Goal: Task Accomplishment & Management: Manage account settings

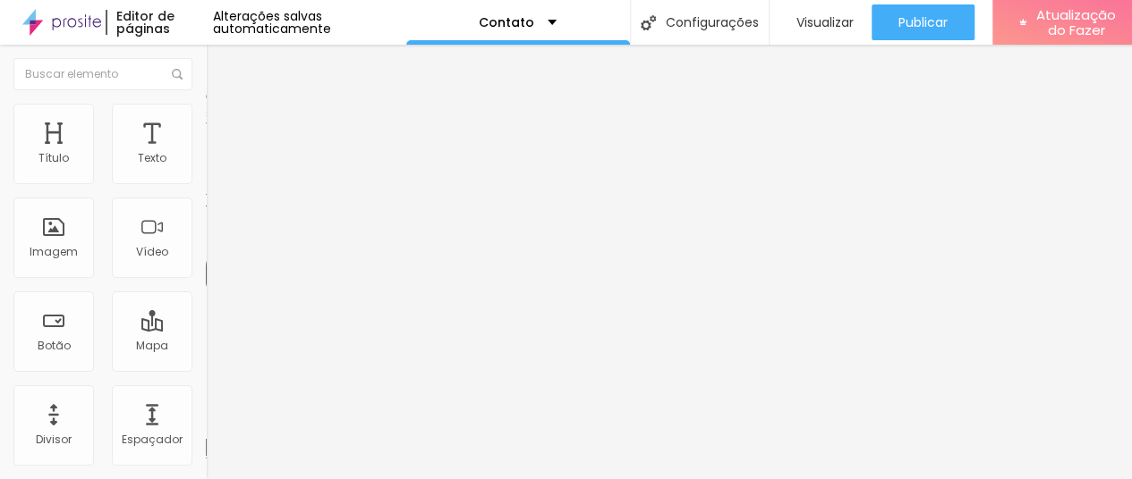
click at [219, 61] on img "button" at bounding box center [226, 65] width 14 height 14
click at [206, 106] on li "Estilo" at bounding box center [309, 113] width 206 height 18
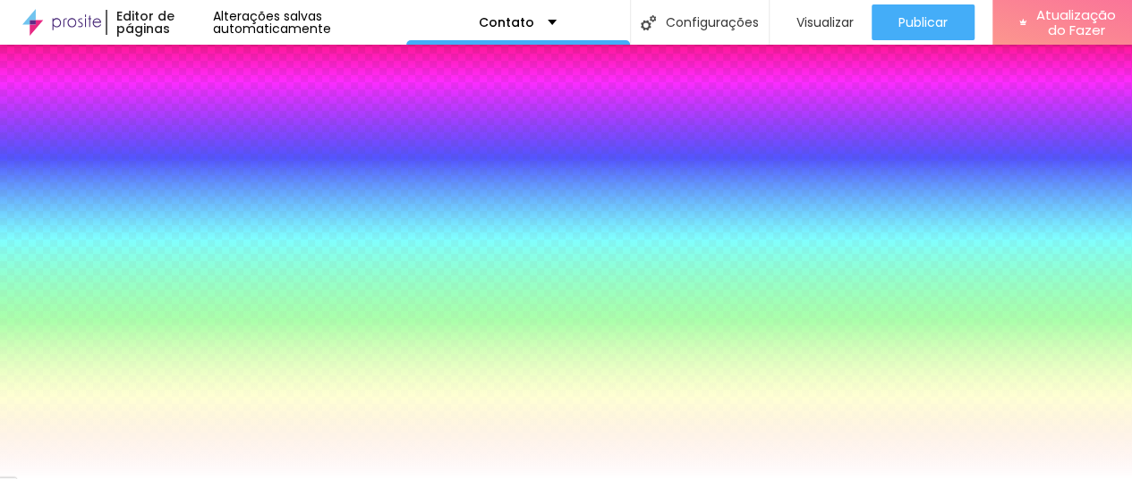
click at [206, 122] on li "Avançado" at bounding box center [309, 131] width 206 height 18
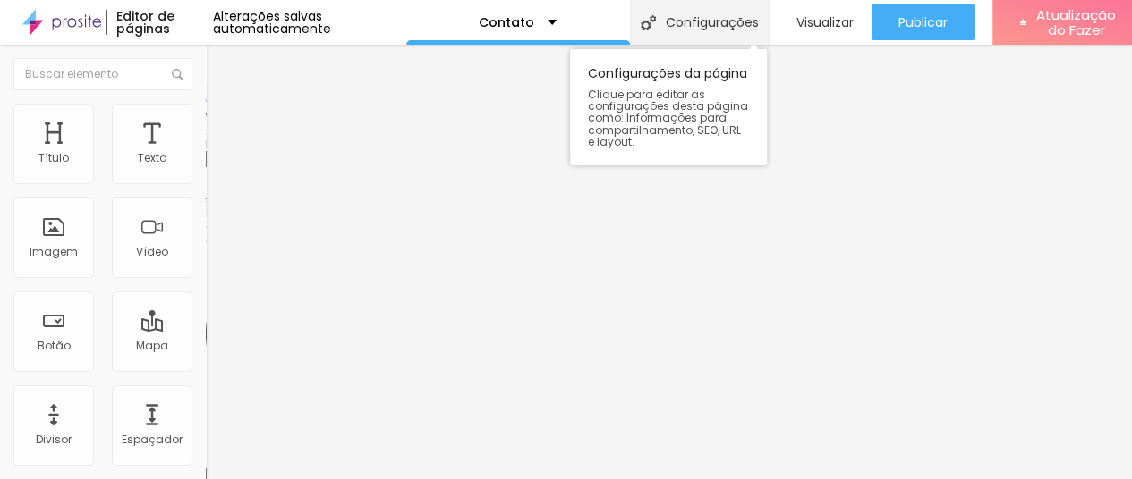
click at [683, 37] on div "Configurações" at bounding box center [699, 22] width 139 height 45
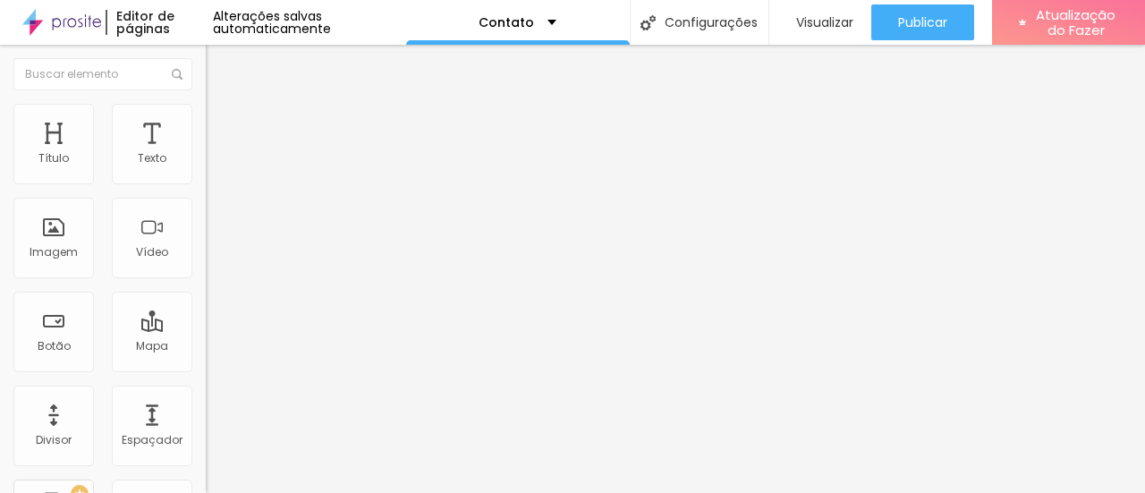
drag, startPoint x: 719, startPoint y: 236, endPoint x: 551, endPoint y: 250, distance: 168.8
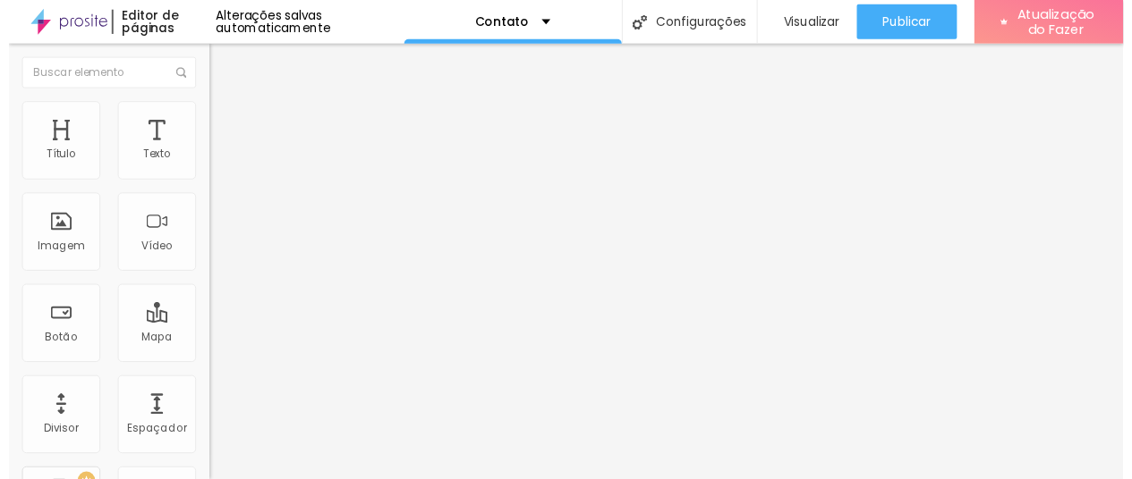
scroll to position [179, 0]
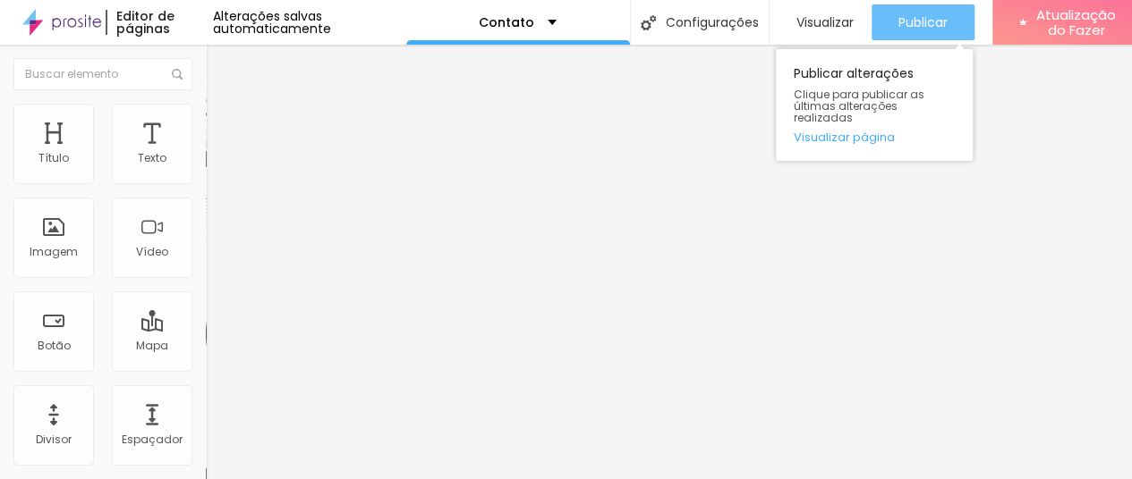
click at [911, 17] on font "Publicar" at bounding box center [922, 22] width 49 height 18
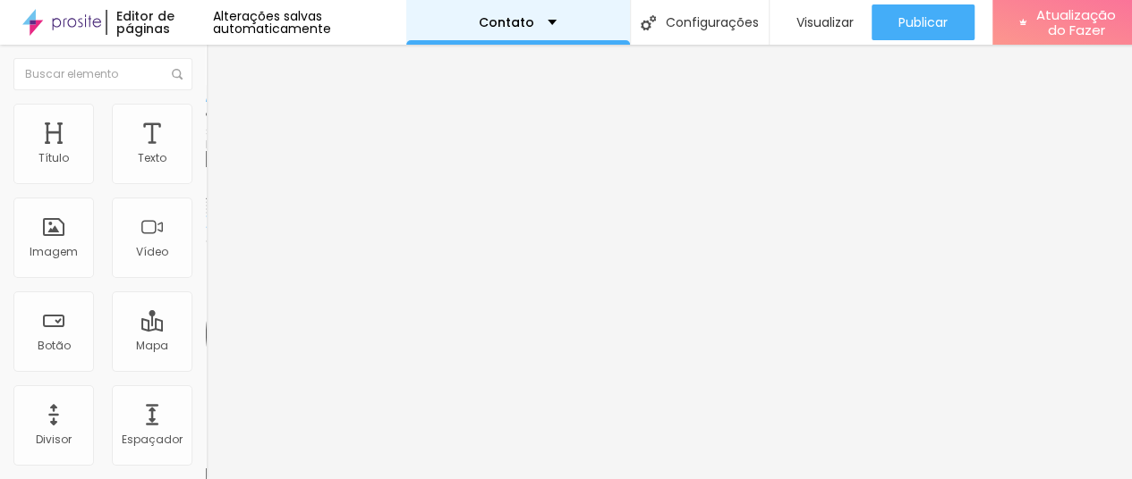
scroll to position [13, 0]
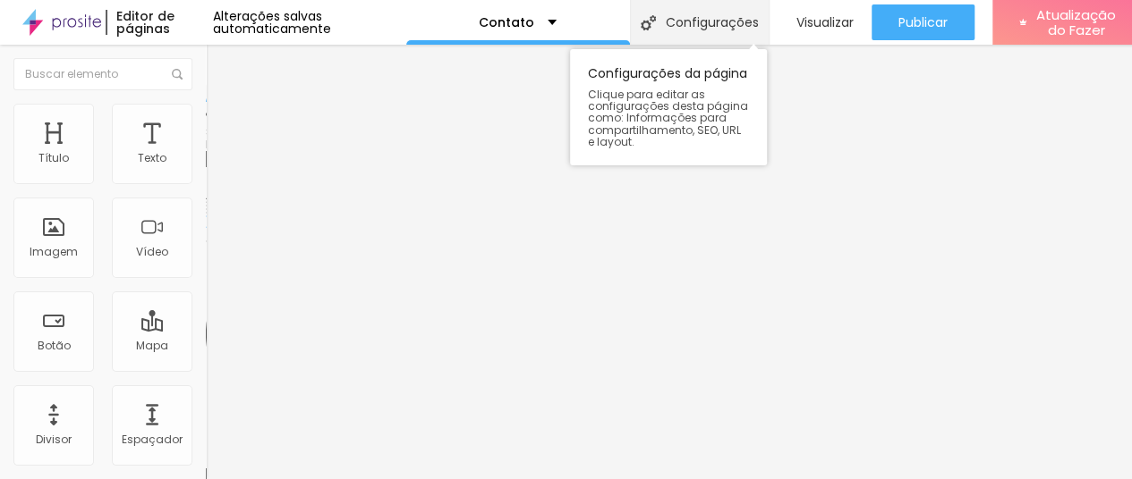
click at [683, 19] on div "Configurações" at bounding box center [699, 22] width 139 height 45
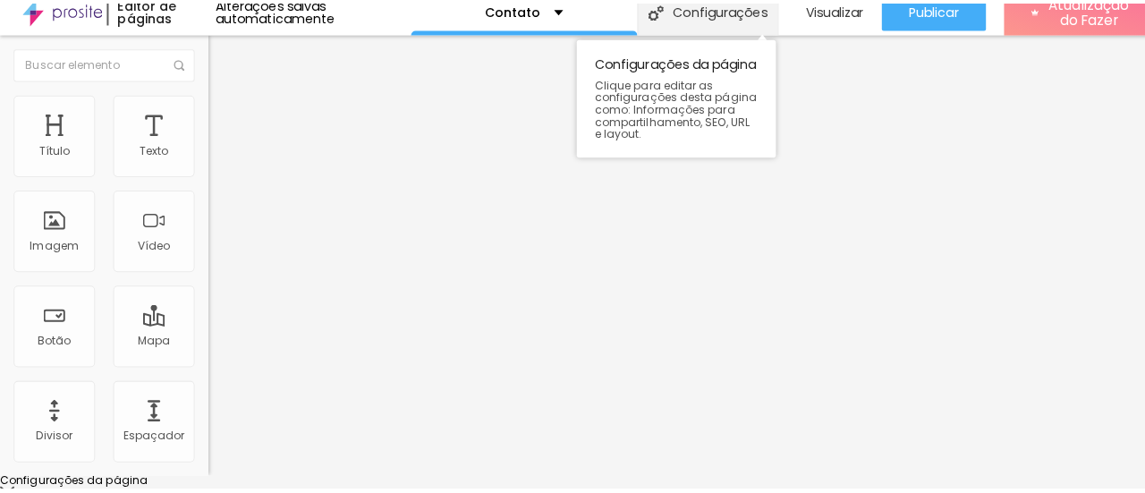
scroll to position [0, 0]
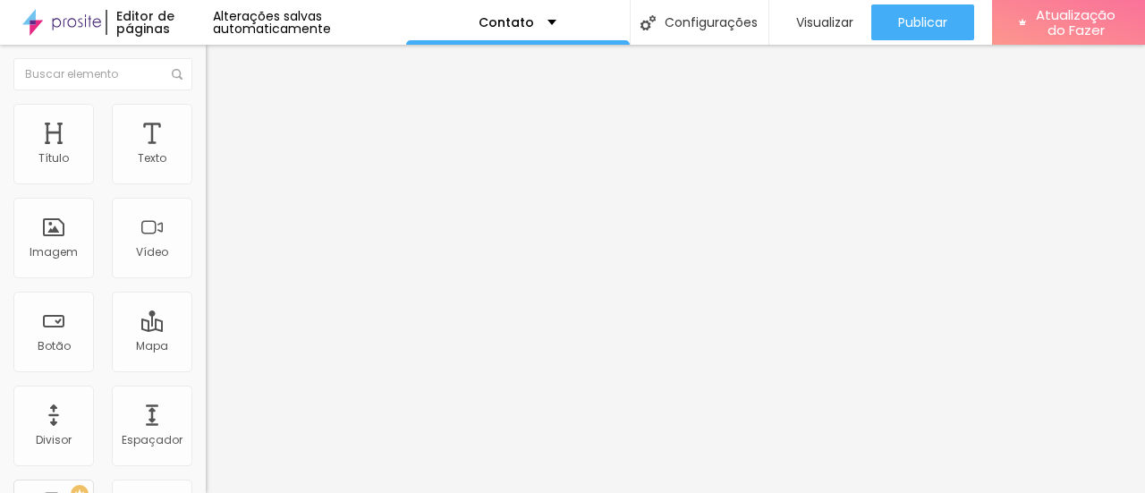
scroll to position [179, 0]
drag, startPoint x: 638, startPoint y: 264, endPoint x: 478, endPoint y: 251, distance: 160.6
type textarea "Contato de San Sierra Fotografia"
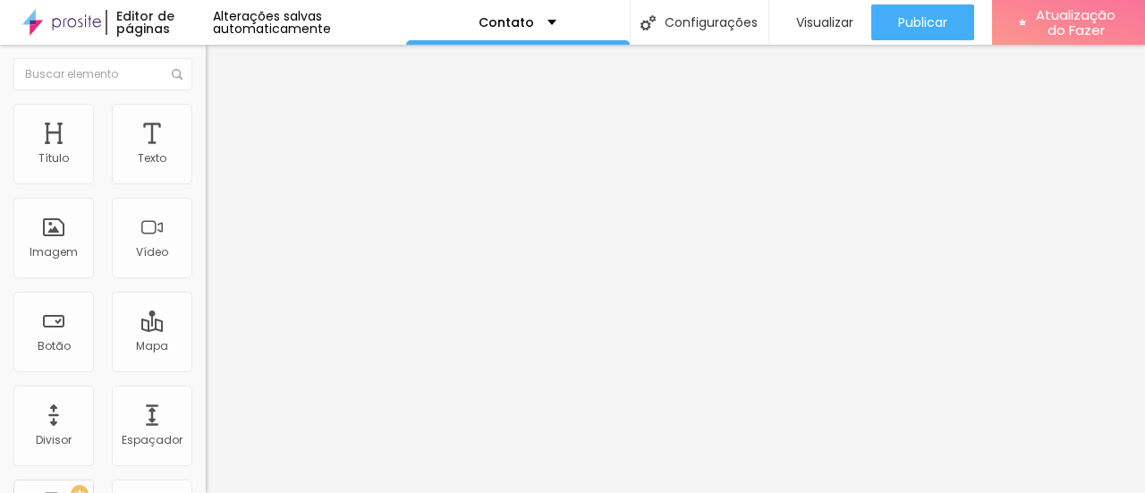
drag, startPoint x: 699, startPoint y: 357, endPoint x: 533, endPoint y: 355, distance: 165.5
type input "Entre em contato - San Sierra Fotografia"
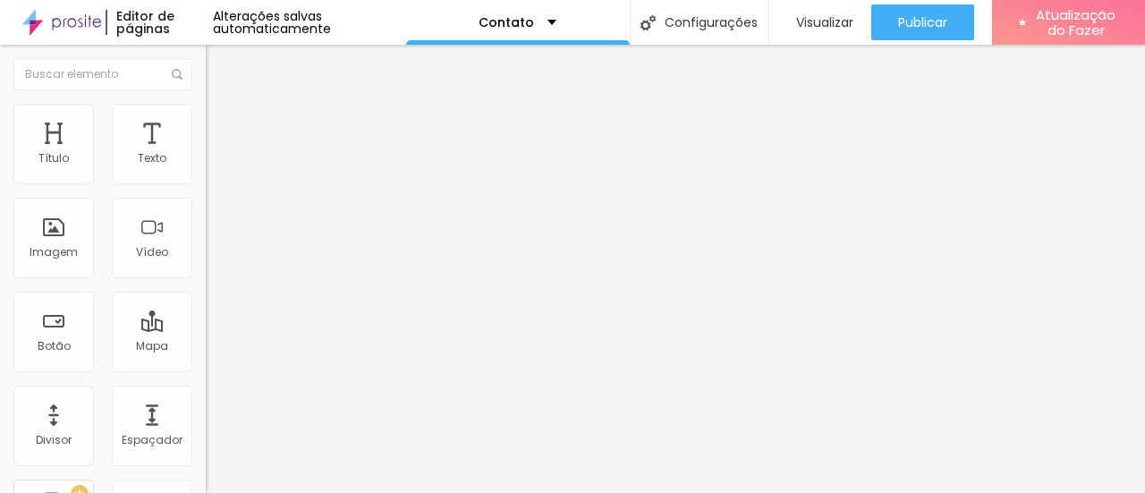
drag, startPoint x: 693, startPoint y: 323, endPoint x: 532, endPoint y: 315, distance: 161.2
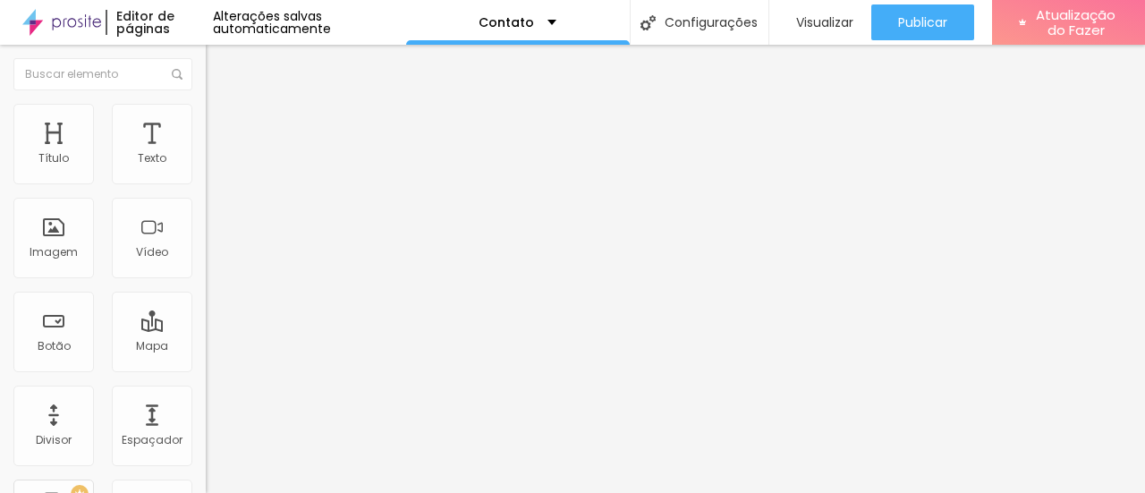
type input "Entre em contato - San Sierra Fotografia"
drag, startPoint x: 653, startPoint y: 318, endPoint x: 488, endPoint y: 309, distance: 165.7
type textarea "Contato de San Sierra Fotografia"
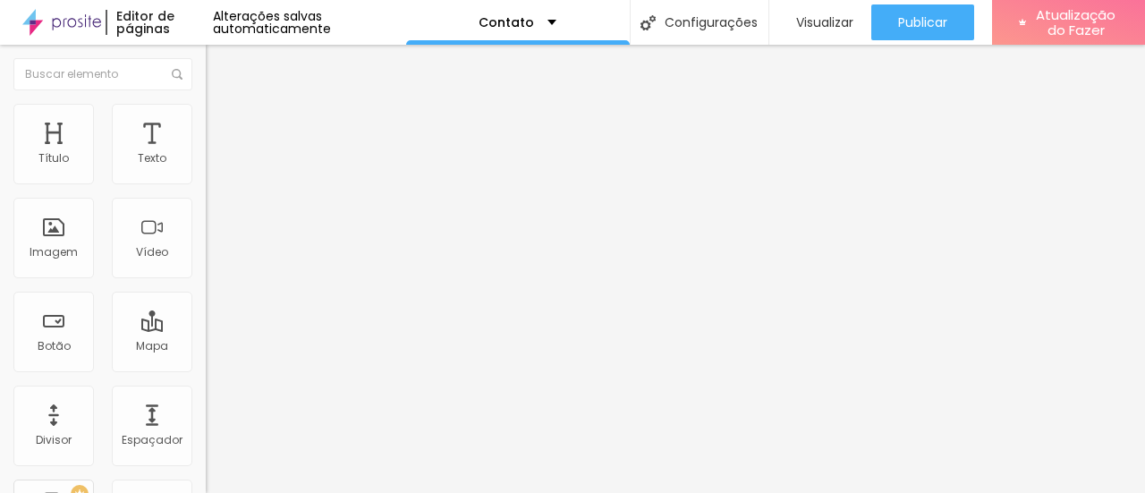
drag, startPoint x: 505, startPoint y: 246, endPoint x: 327, endPoint y: 236, distance: 179.2
type input "/"
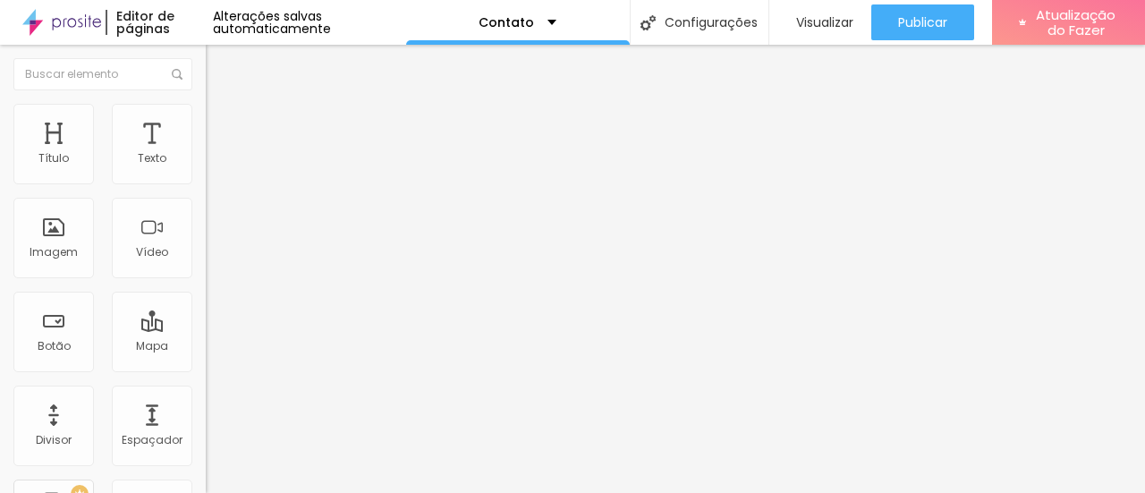
type input "/"
type input "/sansierrafotografia"
drag, startPoint x: 484, startPoint y: 284, endPoint x: 507, endPoint y: 302, distance: 29.3
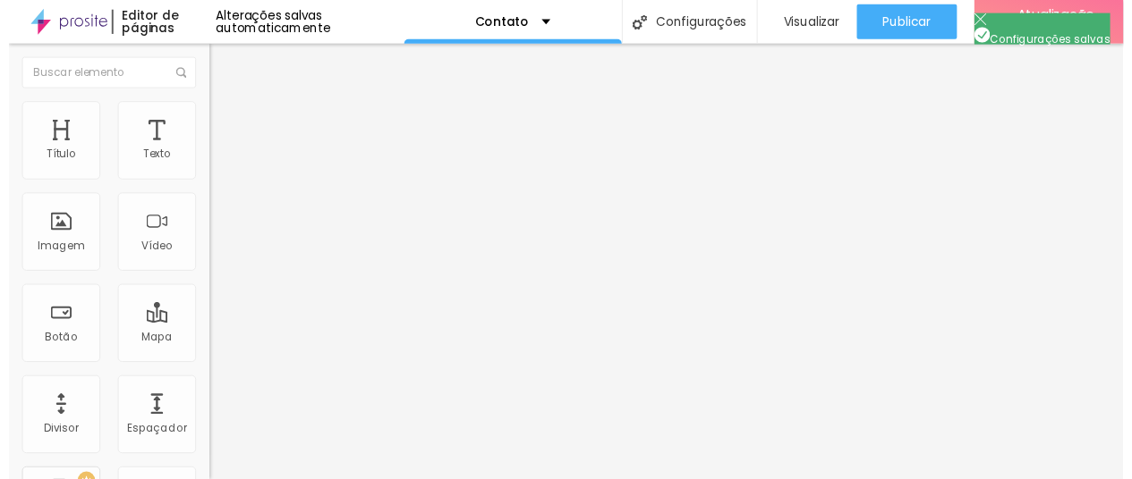
scroll to position [150, 0]
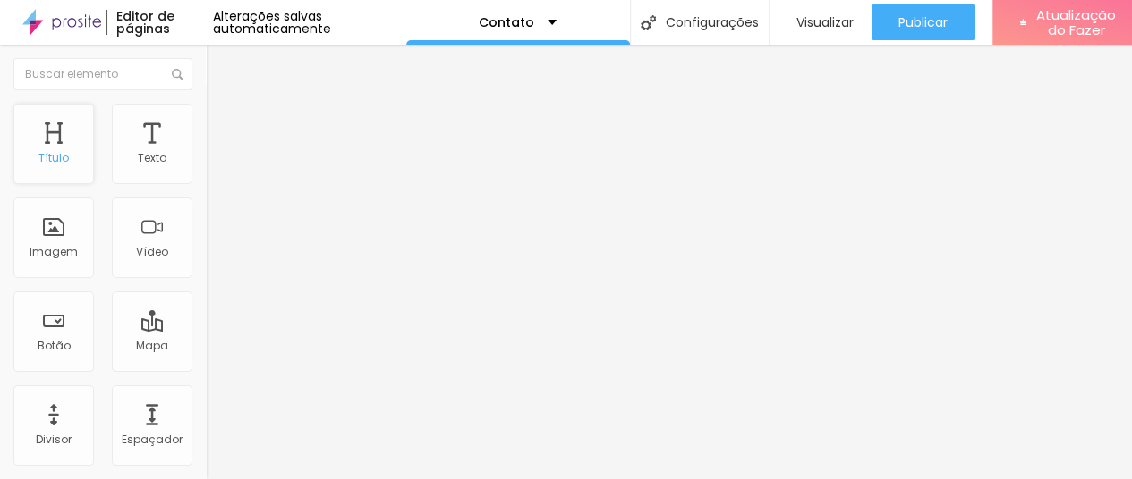
scroll to position [0, 0]
click at [63, 151] on font "Título" at bounding box center [53, 157] width 30 height 15
click at [138, 176] on div "Texto" at bounding box center [152, 144] width 81 height 81
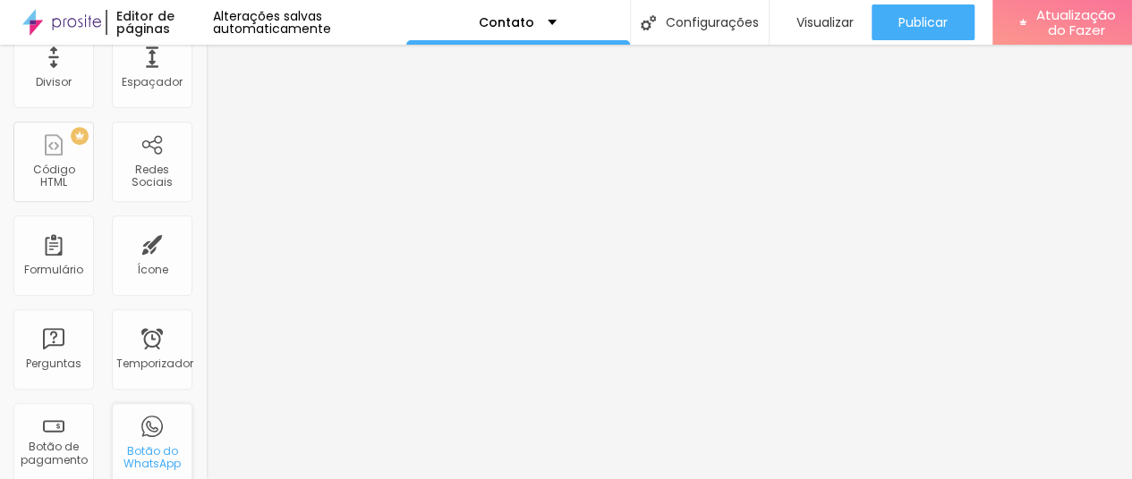
scroll to position [537, 0]
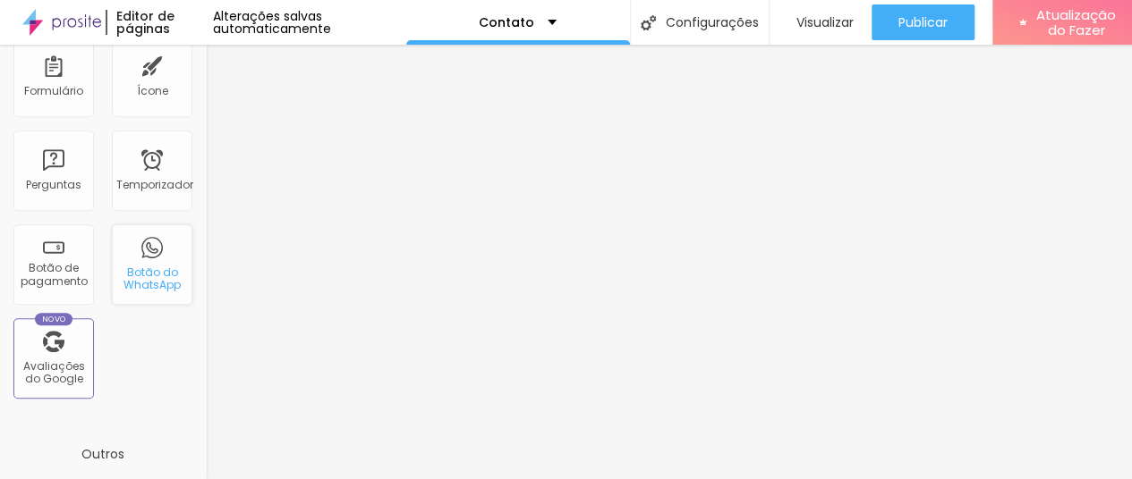
click at [142, 251] on div "Botão do WhatsApp" at bounding box center [152, 265] width 81 height 81
click at [135, 276] on font "Botão do WhatsApp" at bounding box center [151, 279] width 57 height 28
click at [147, 293] on div "Botão do WhatsApp" at bounding box center [152, 265] width 81 height 81
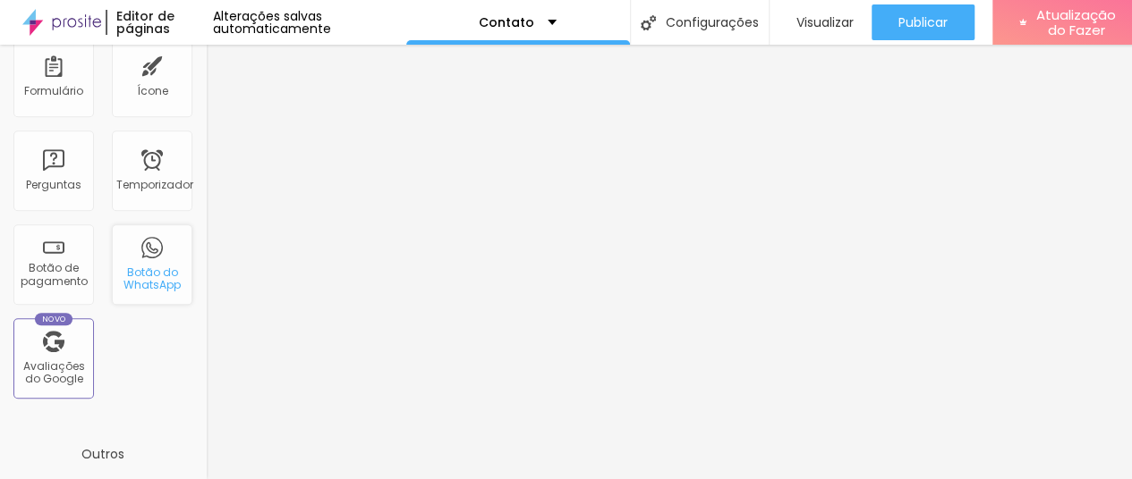
click at [147, 293] on div "Botão do WhatsApp" at bounding box center [152, 265] width 81 height 81
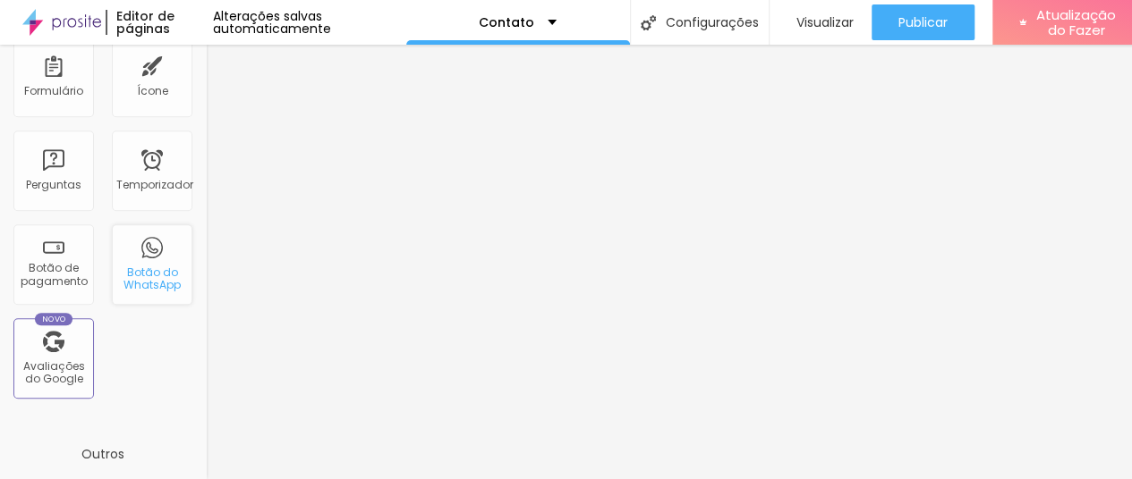
click at [147, 293] on div "Botão do WhatsApp" at bounding box center [152, 265] width 81 height 81
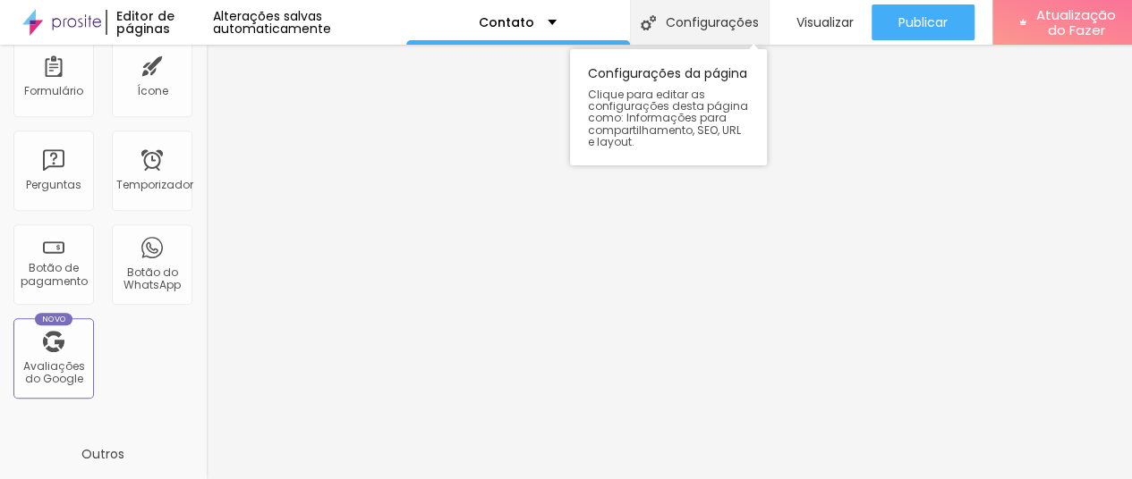
click at [716, 13] on div "Configurações" at bounding box center [699, 22] width 139 height 45
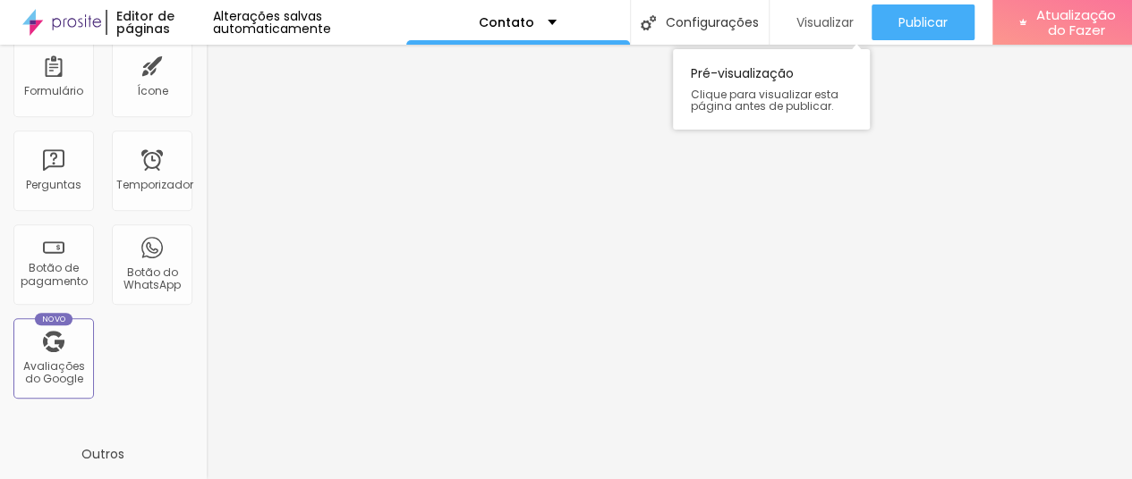
click at [817, 22] on font "Visualizar" at bounding box center [824, 22] width 57 height 18
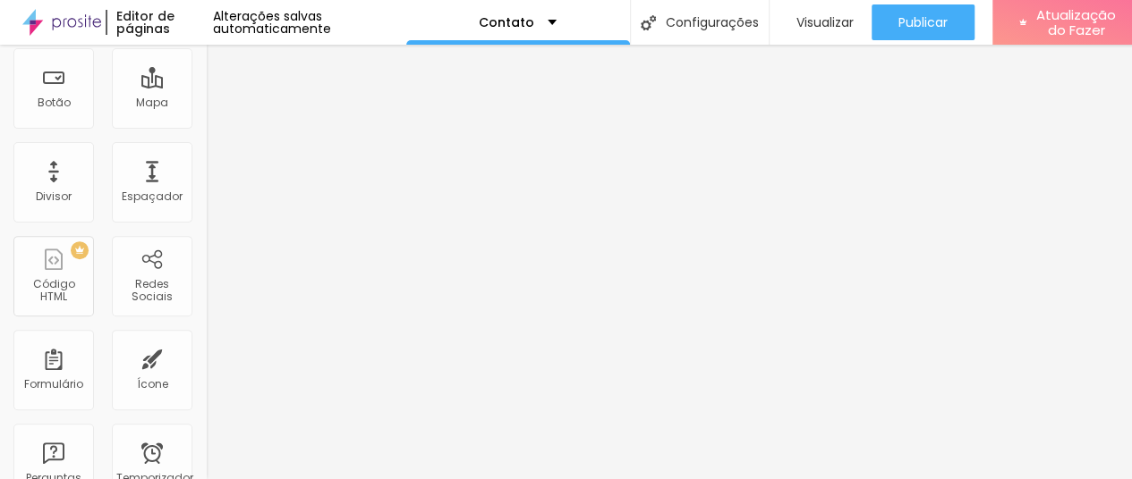
scroll to position [0, 0]
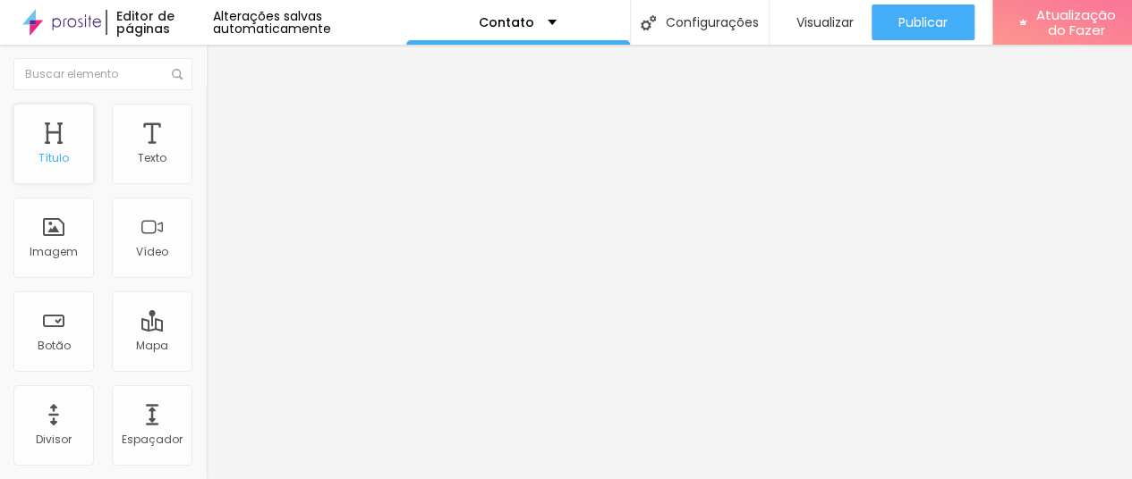
click at [48, 150] on font "Título" at bounding box center [53, 157] width 30 height 15
click at [142, 150] on font "Texto" at bounding box center [152, 157] width 29 height 15
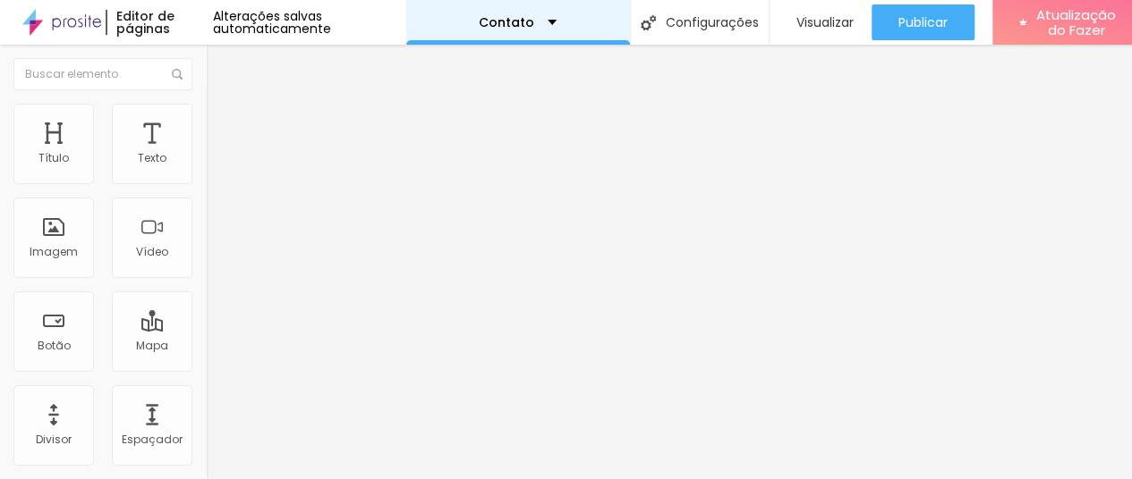
click at [488, 26] on font "Contato" at bounding box center [506, 22] width 55 height 18
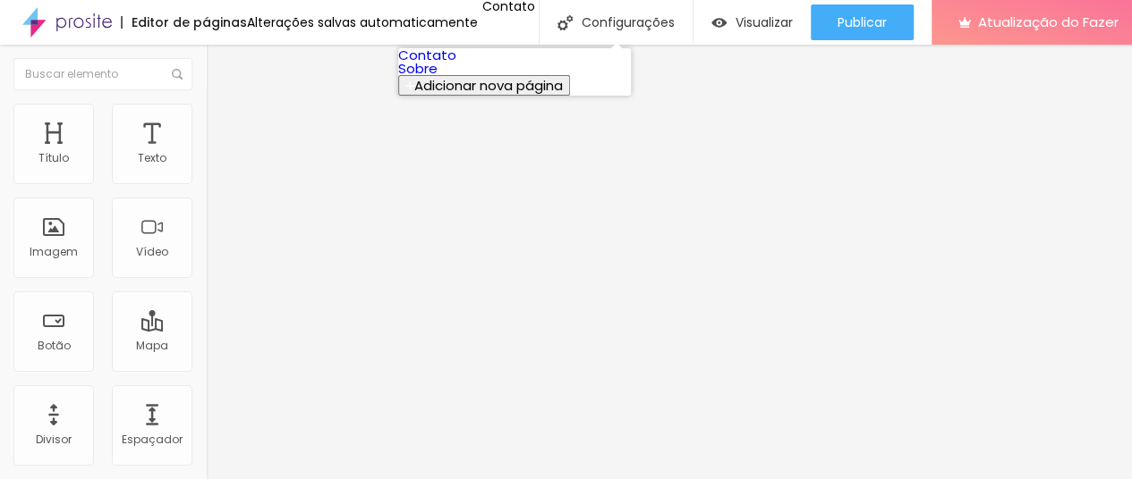
click at [437, 78] on link "Sobre" at bounding box center [417, 68] width 39 height 19
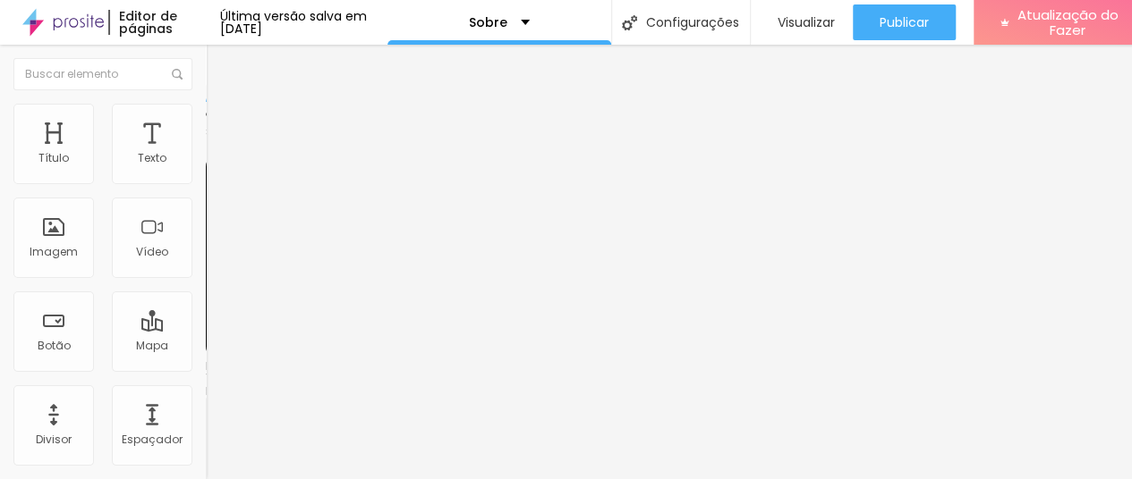
click at [206, 361] on div "Facebook" at bounding box center [309, 366] width 206 height 11
click at [219, 67] on div "Editar nulo" at bounding box center [265, 65] width 93 height 14
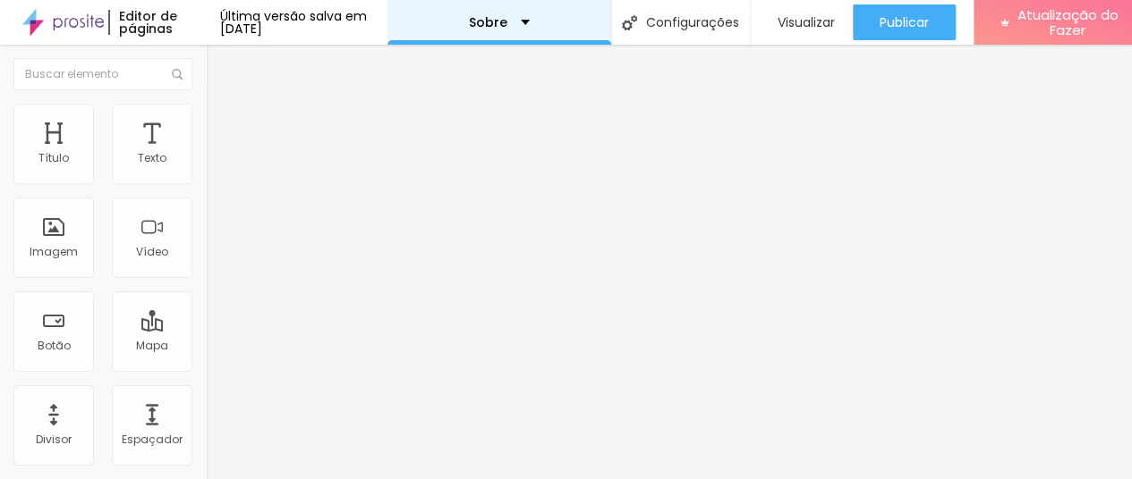
click at [574, 15] on div "Sobre" at bounding box center [499, 22] width 224 height 45
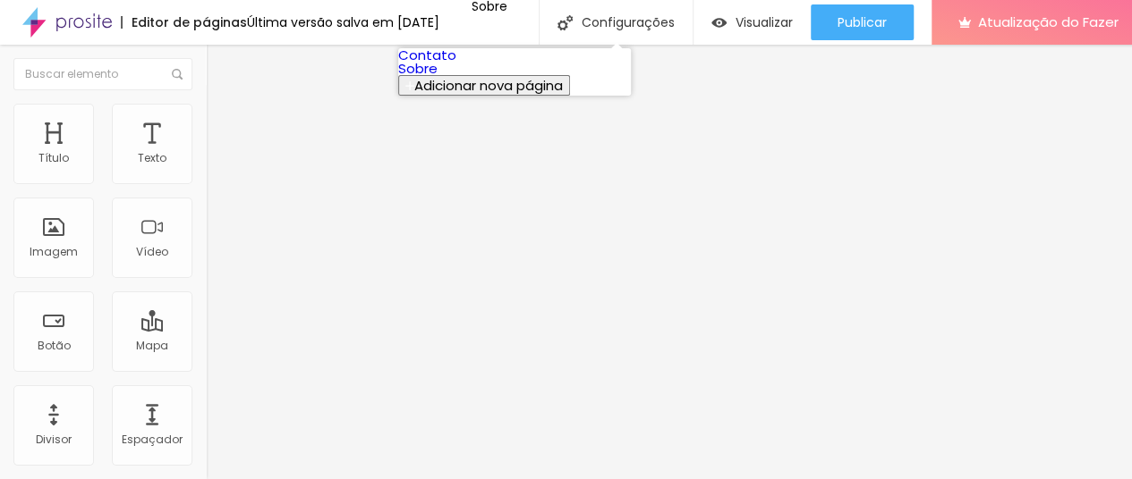
click at [456, 64] on link "Contato" at bounding box center [427, 55] width 58 height 19
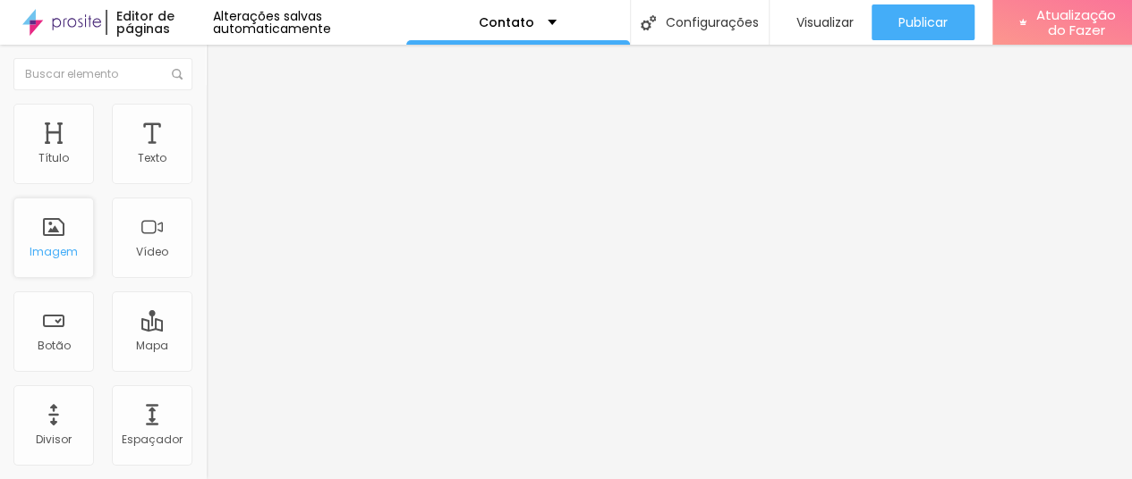
click at [63, 255] on div "Imagem" at bounding box center [53, 238] width 81 height 81
click at [123, 255] on div "Vídeo" at bounding box center [152, 238] width 81 height 81
click at [79, 336] on div "Botão" at bounding box center [53, 332] width 81 height 81
click at [151, 338] on font "Mapa" at bounding box center [152, 345] width 32 height 15
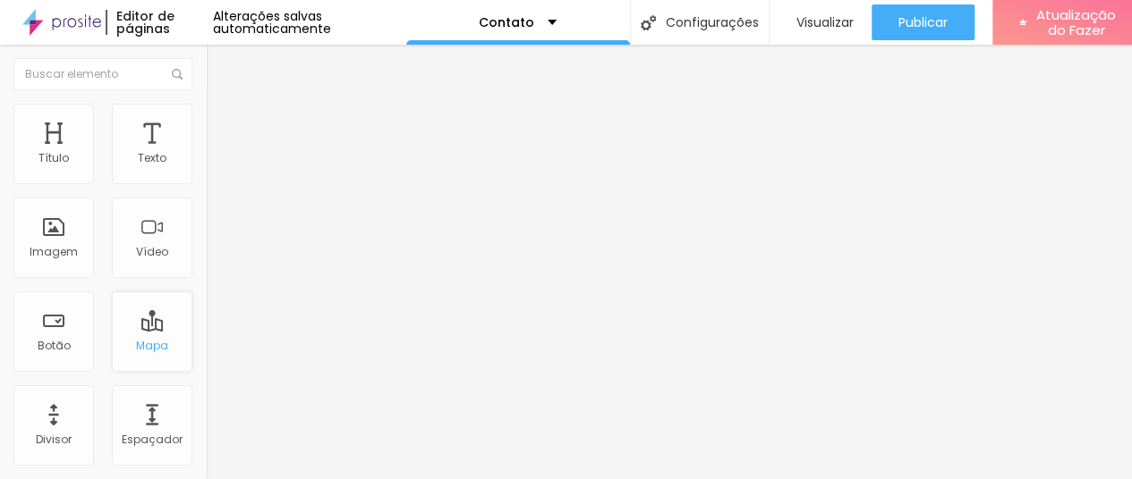
click at [151, 338] on font "Mapa" at bounding box center [152, 345] width 32 height 15
click at [67, 432] on font "Divisor" at bounding box center [54, 439] width 36 height 15
click at [130, 414] on div "Espaçador" at bounding box center [152, 426] width 81 height 81
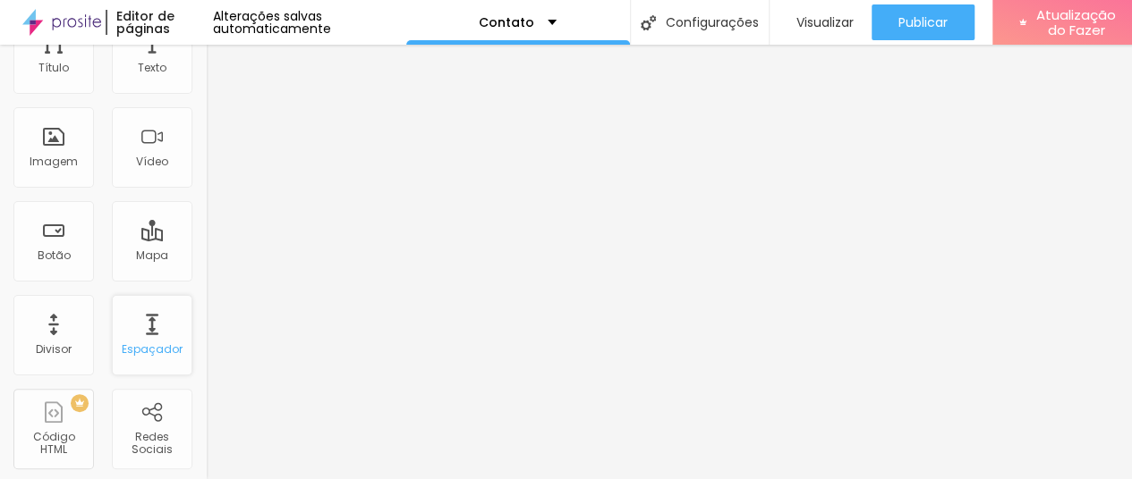
scroll to position [179, 0]
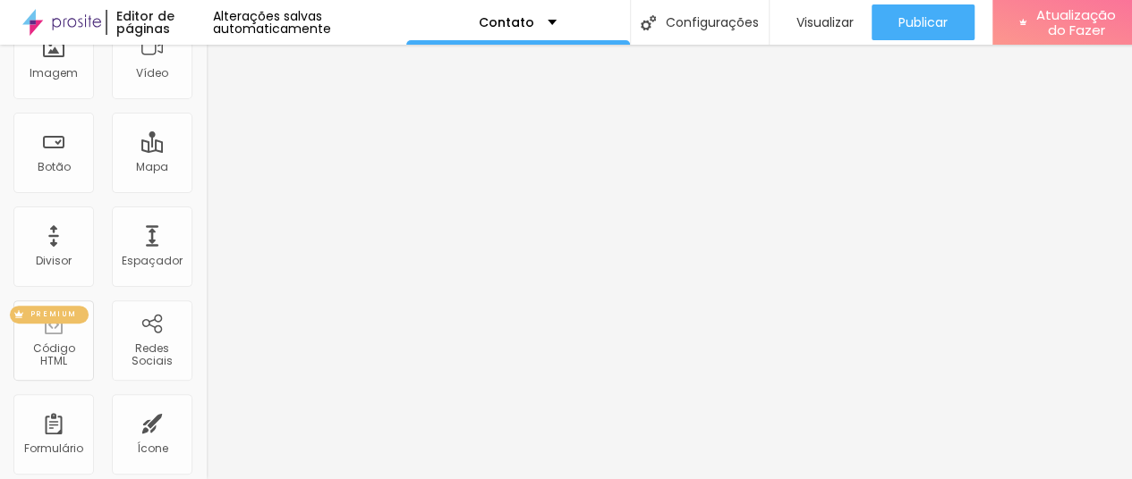
click at [71, 341] on font "Código HTML" at bounding box center [54, 355] width 42 height 28
click at [131, 343] on font "Redes Sociais" at bounding box center [151, 355] width 41 height 28
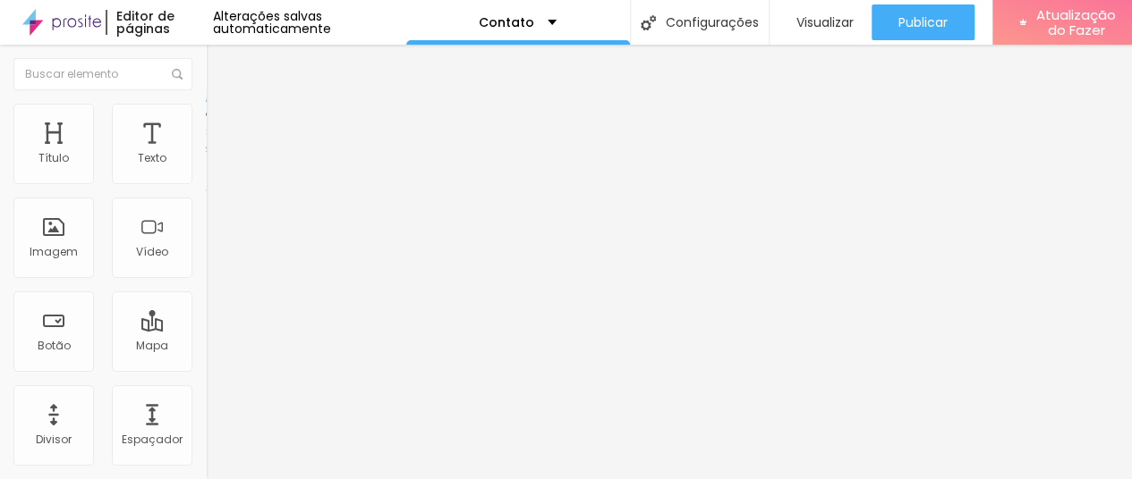
click at [222, 108] on font "Estilo" at bounding box center [236, 115] width 28 height 15
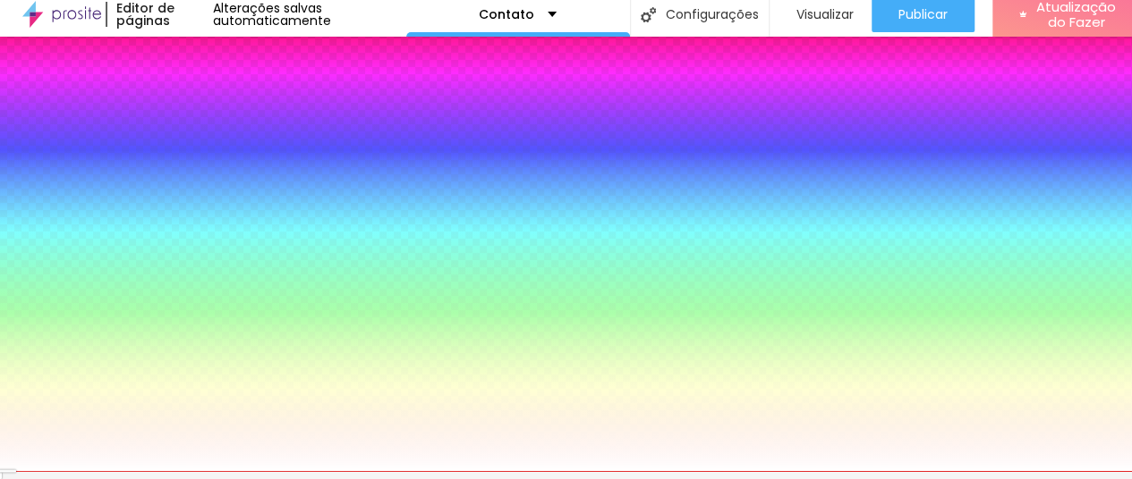
click at [222, 118] on font "Avançado" at bounding box center [251, 125] width 59 height 15
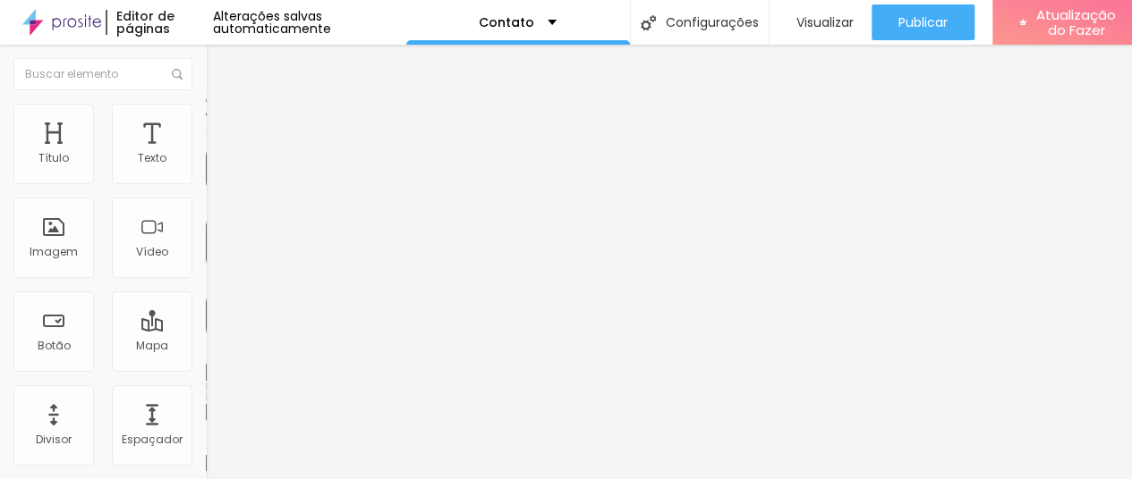
click at [222, 106] on font "Conteúdo" at bounding box center [249, 97] width 55 height 15
click at [219, 58] on img "button" at bounding box center [226, 65] width 14 height 14
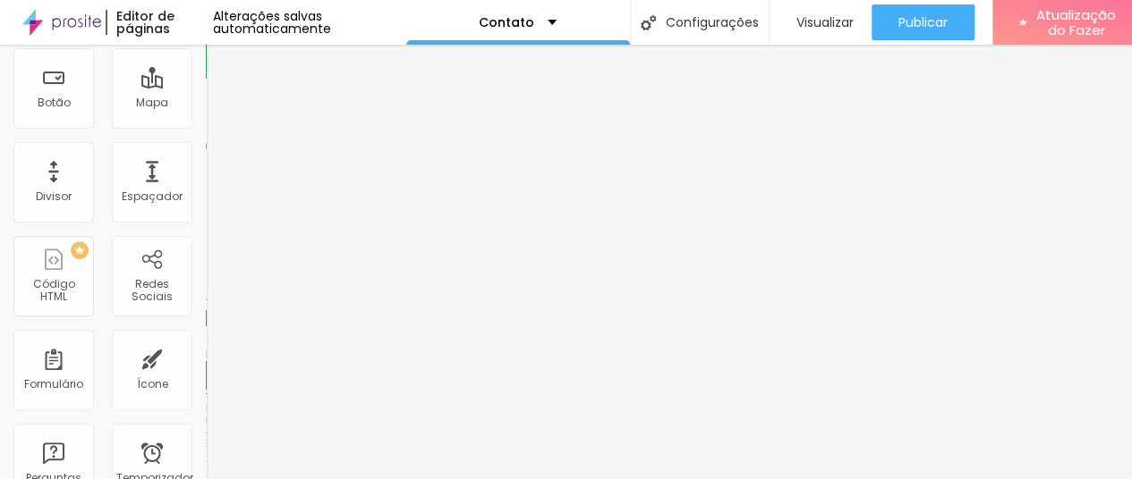
scroll to position [4, 0]
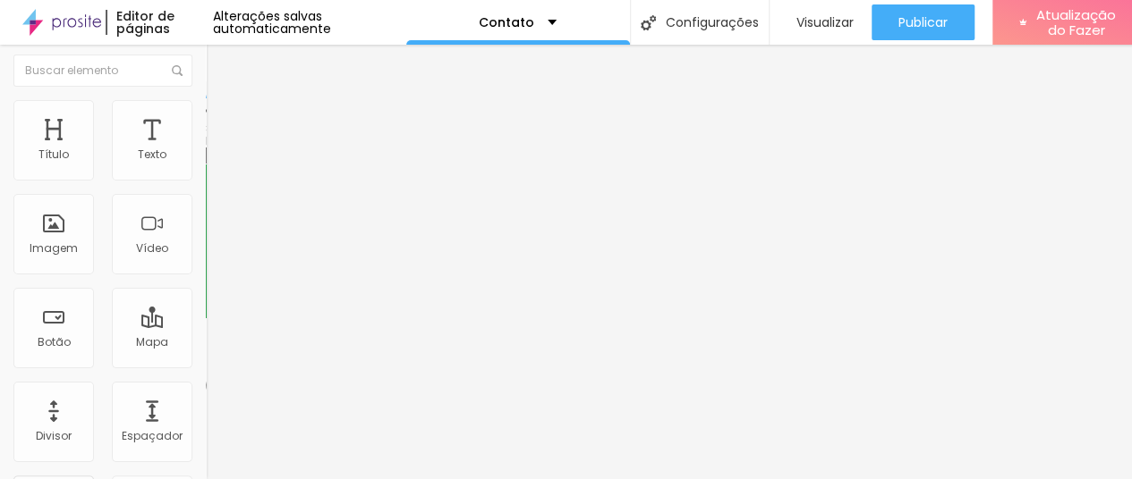
drag, startPoint x: 117, startPoint y: 324, endPoint x: 104, endPoint y: 332, distance: 15.6
drag, startPoint x: 102, startPoint y: 325, endPoint x: 47, endPoint y: 277, distance: 73.0
type textarea "Olá!"
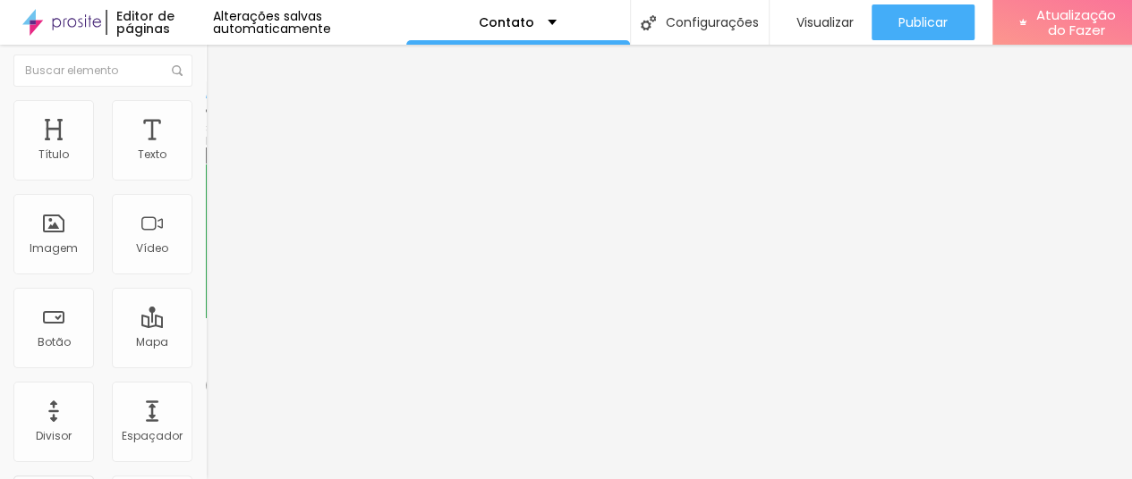
click at [206, 165] on input "text" at bounding box center [313, 156] width 215 height 18
click at [206, 158] on input "text" at bounding box center [313, 156] width 215 height 18
click at [206, 165] on input "text" at bounding box center [313, 156] width 215 height 18
drag, startPoint x: 111, startPoint y: 172, endPoint x: 100, endPoint y: 172, distance: 10.7
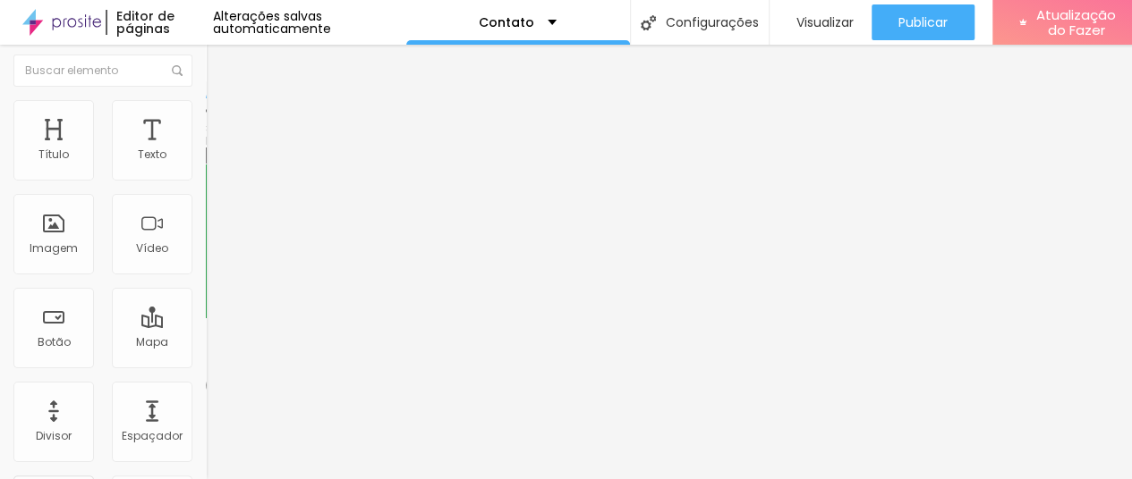
click at [206, 165] on input "text" at bounding box center [313, 156] width 215 height 18
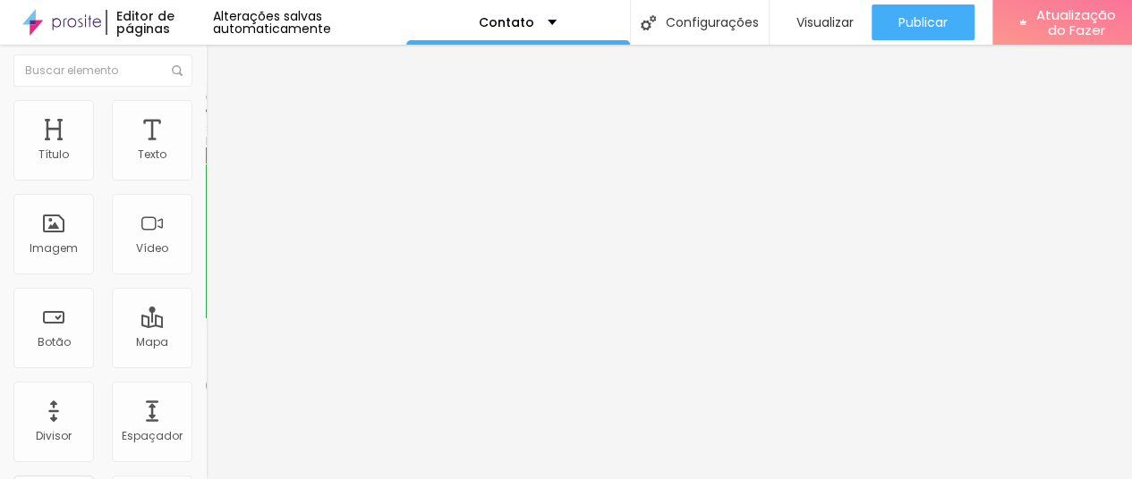
click at [214, 318] on font "55" at bounding box center [221, 325] width 14 height 15
click at [206, 165] on input "text" at bounding box center [313, 156] width 215 height 18
click at [206, 165] on div "+ 55" at bounding box center [309, 352] width 206 height 375
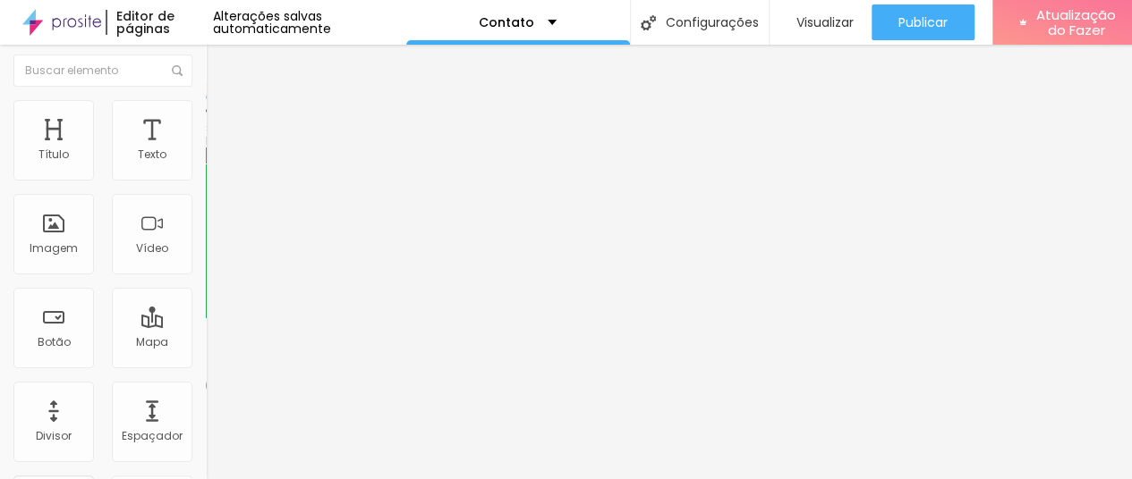
click at [206, 165] on input "text" at bounding box center [313, 156] width 215 height 18
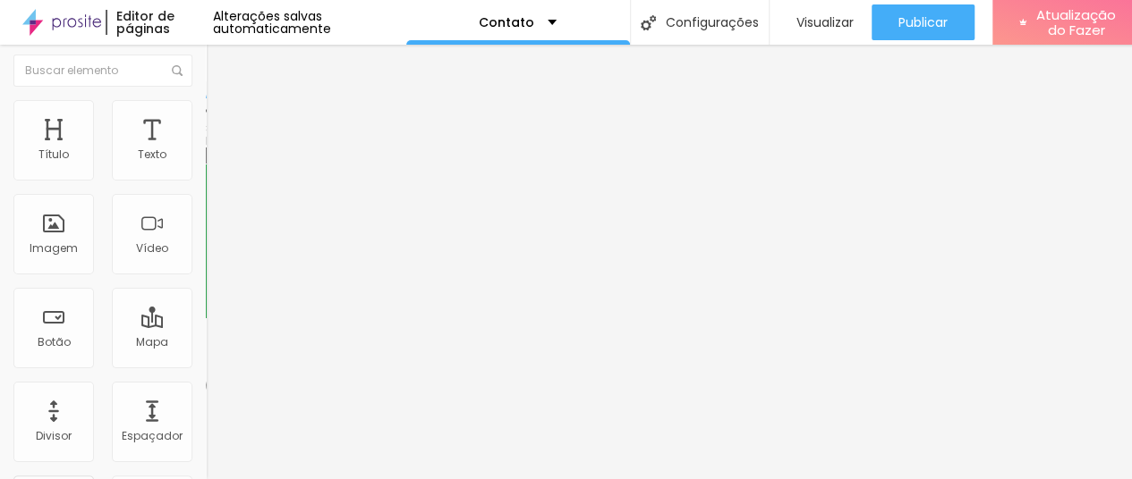
scroll to position [0, 0]
click at [206, 165] on input "text" at bounding box center [313, 156] width 215 height 18
click at [206, 148] on font "Número do WhatsApp" at bounding box center [266, 140] width 121 height 15
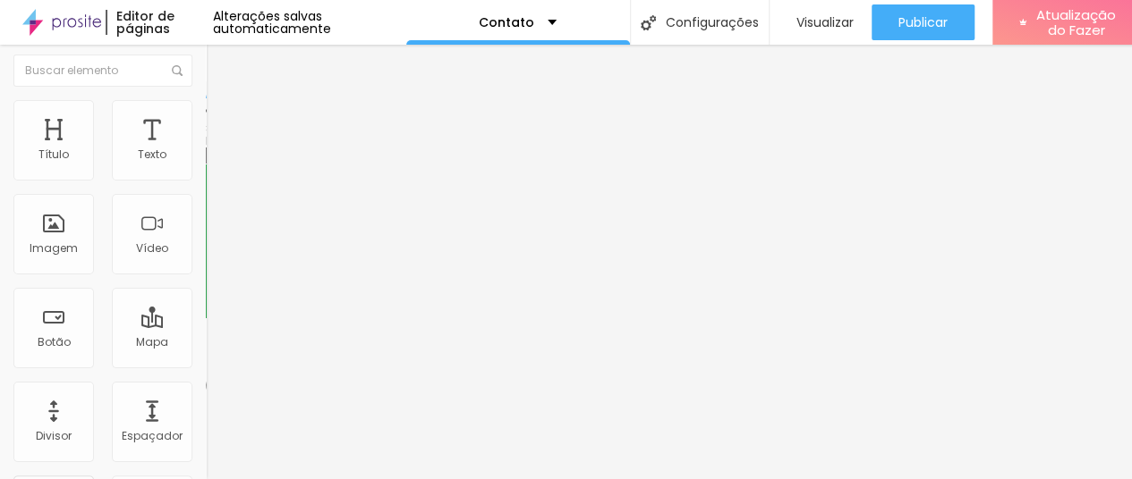
drag, startPoint x: 143, startPoint y: 151, endPoint x: 139, endPoint y: 163, distance: 12.5
click at [206, 147] on div "Número do WhatsApp *" at bounding box center [309, 141] width 206 height 11
click at [206, 157] on input "text" at bounding box center [313, 156] width 215 height 18
click at [206, 148] on font "Número do WhatsApp" at bounding box center [266, 140] width 121 height 15
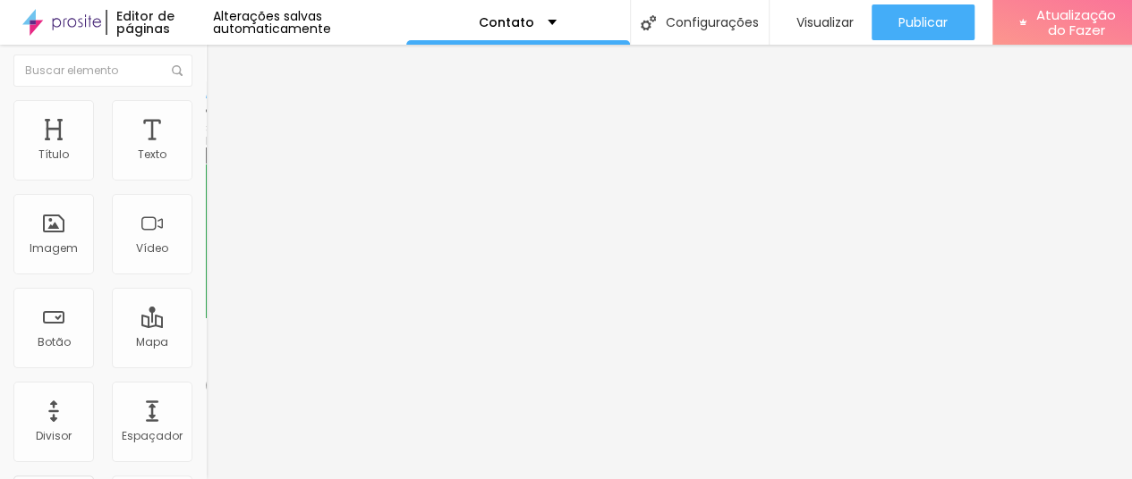
drag, startPoint x: 42, startPoint y: 162, endPoint x: 70, endPoint y: 167, distance: 28.2
click at [206, 165] on div "+ 55" at bounding box center [309, 352] width 206 height 375
click at [206, 165] on input "text" at bounding box center [313, 156] width 215 height 18
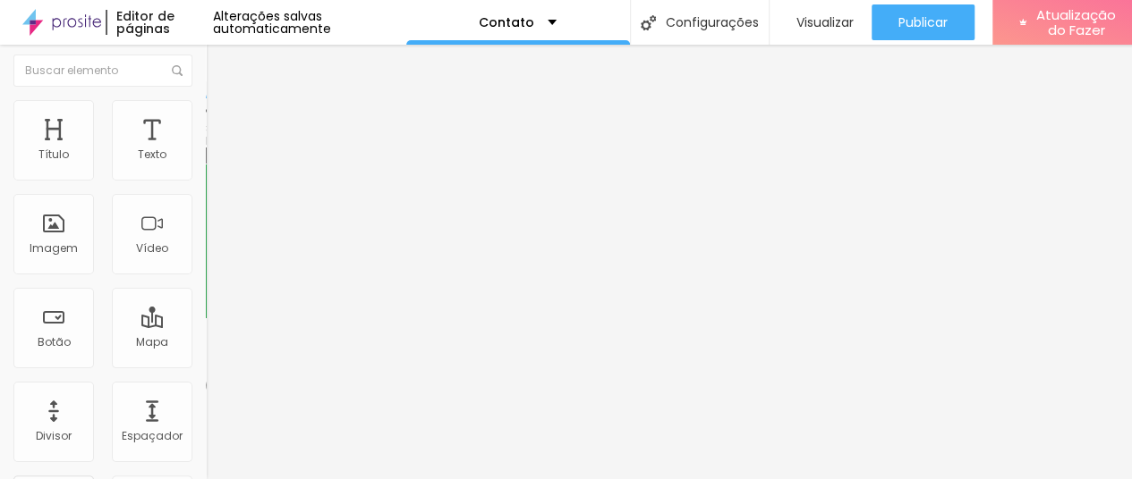
click at [206, 165] on input "text" at bounding box center [313, 156] width 215 height 18
type input "7"
type input "(48)99848-8589"
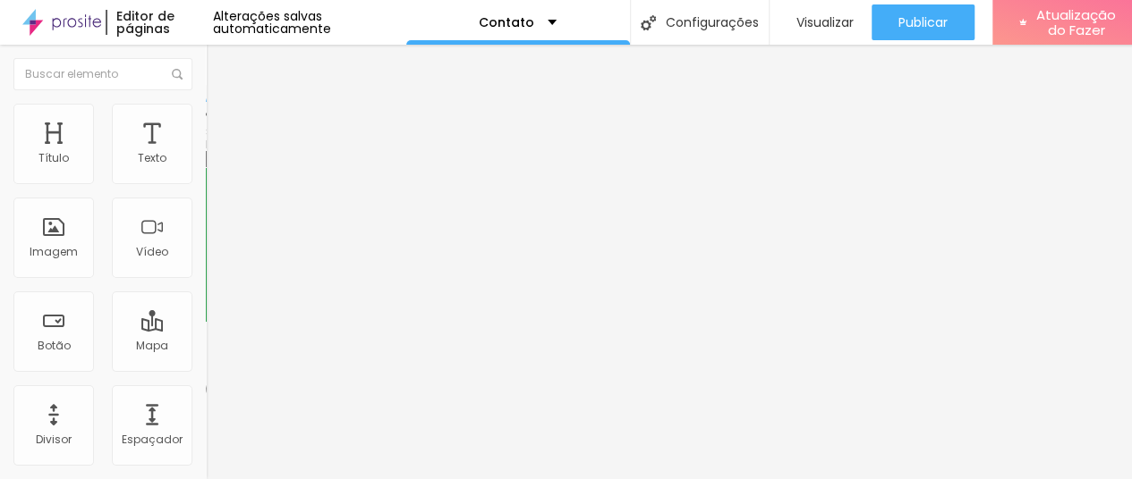
click at [222, 123] on font "Estilo" at bounding box center [236, 115] width 28 height 15
click at [206, 279] on button at bounding box center [218, 288] width 25 height 19
radio input "false"
click at [213, 282] on img at bounding box center [218, 287] width 11 height 11
radio input "false"
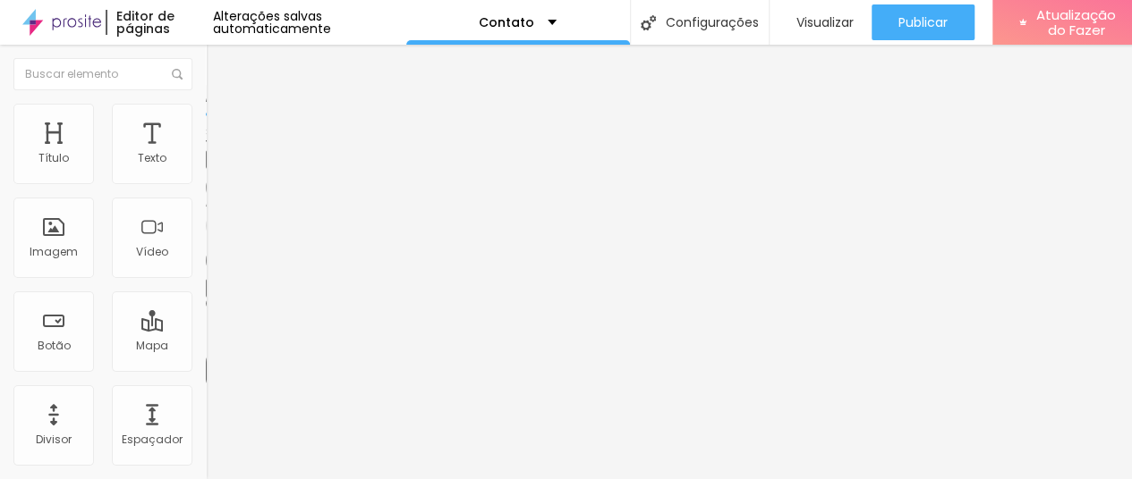
radio input "true"
click at [213, 282] on img at bounding box center [218, 287] width 11 height 11
radio input "true"
radio input "false"
click at [213, 282] on img at bounding box center [218, 287] width 11 height 11
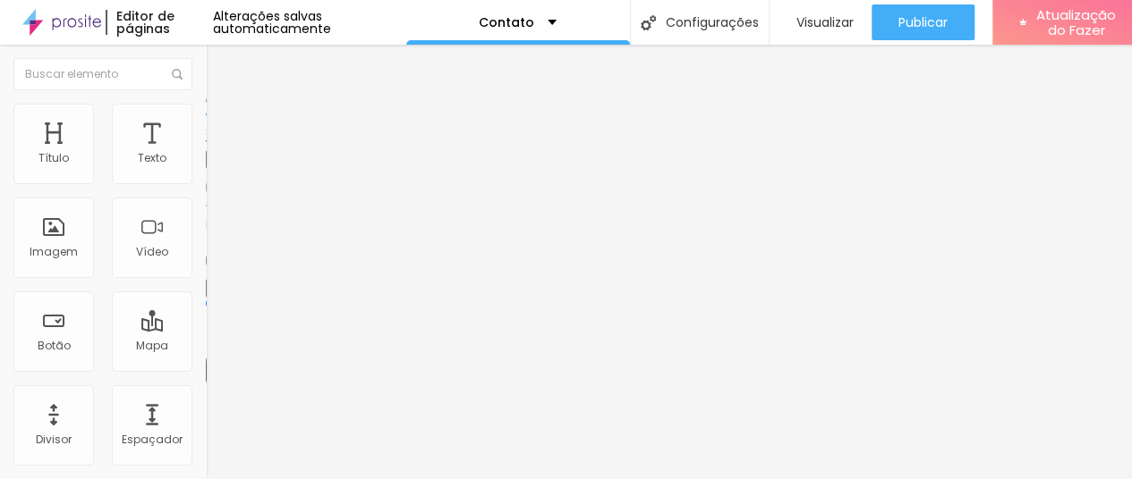
radio input "false"
radio input "true"
drag, startPoint x: 52, startPoint y: 259, endPoint x: 111, endPoint y: 262, distance: 59.1
type input "15"
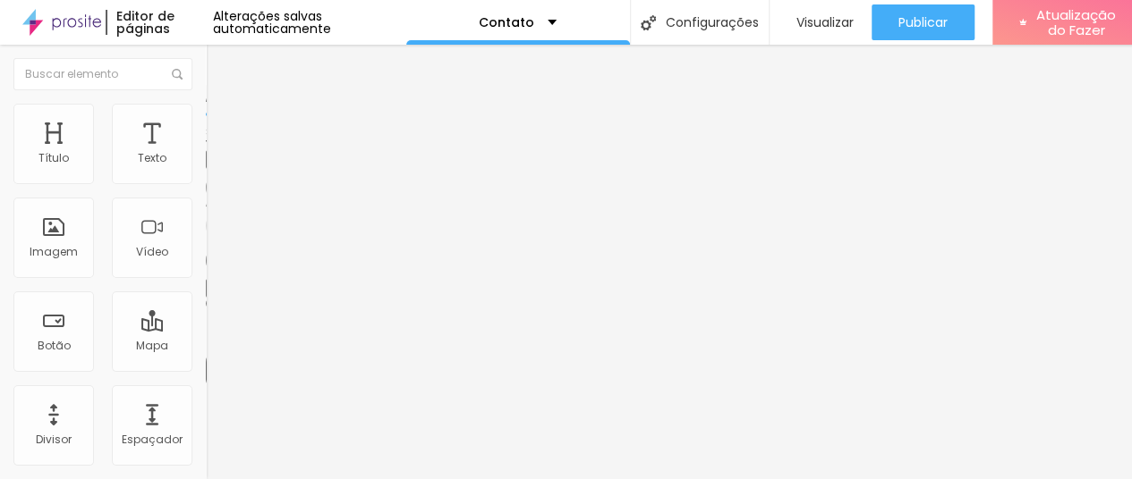
type input "15"
type input "16"
type input "17"
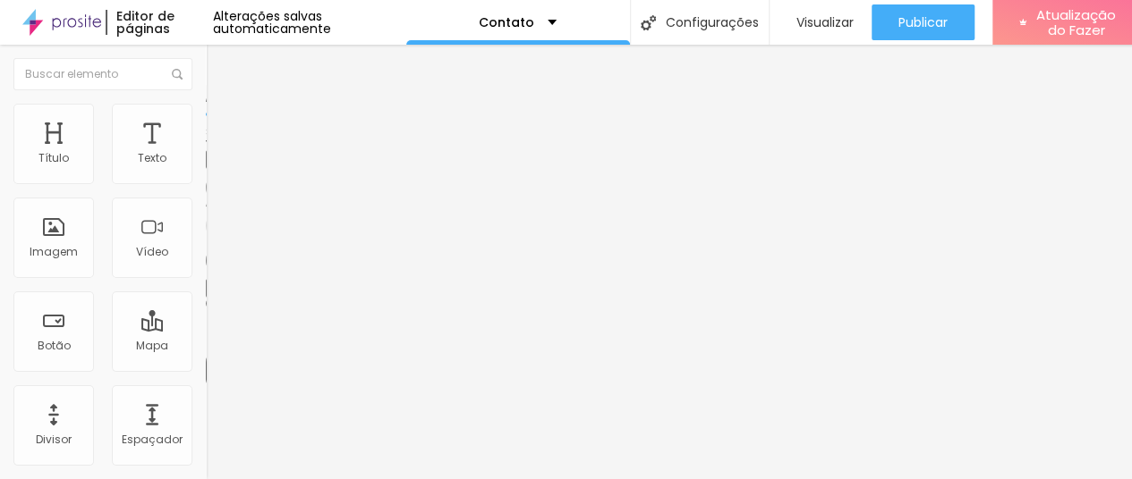
type input "16"
type input "17"
drag, startPoint x: 68, startPoint y: 267, endPoint x: 137, endPoint y: 278, distance: 69.9
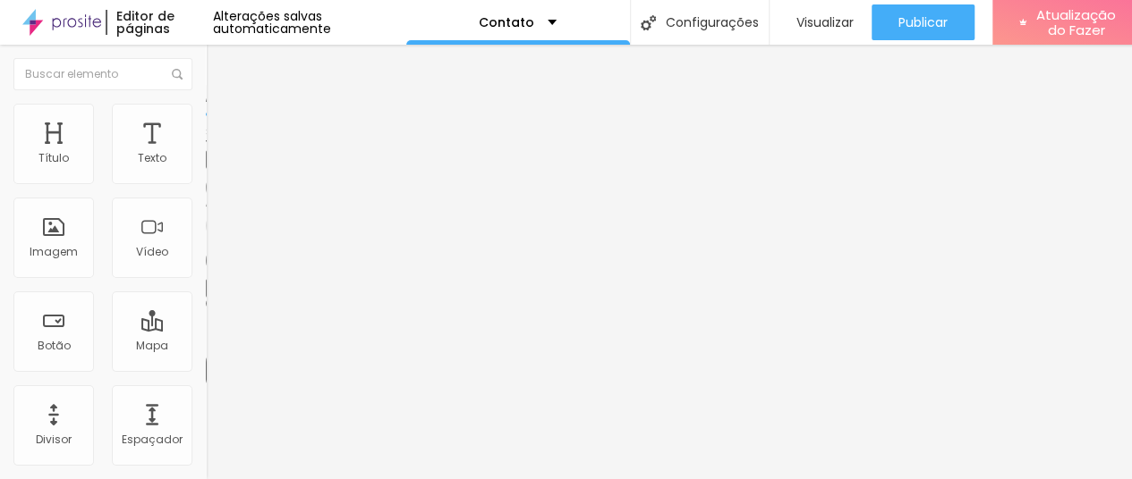
type input "17"
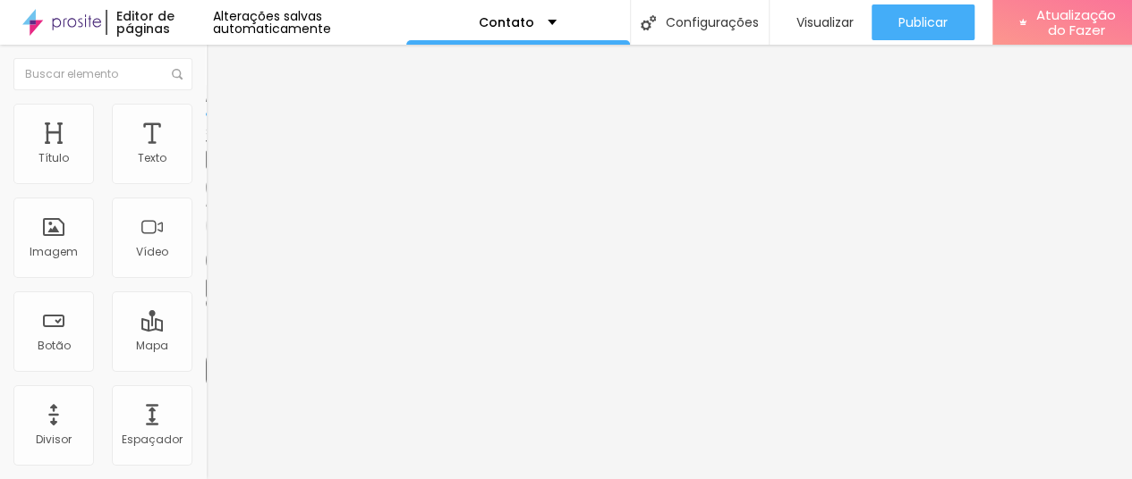
click at [222, 127] on font "Avançado" at bounding box center [251, 133] width 59 height 15
click at [206, 51] on button "Editar nulo" at bounding box center [309, 65] width 206 height 41
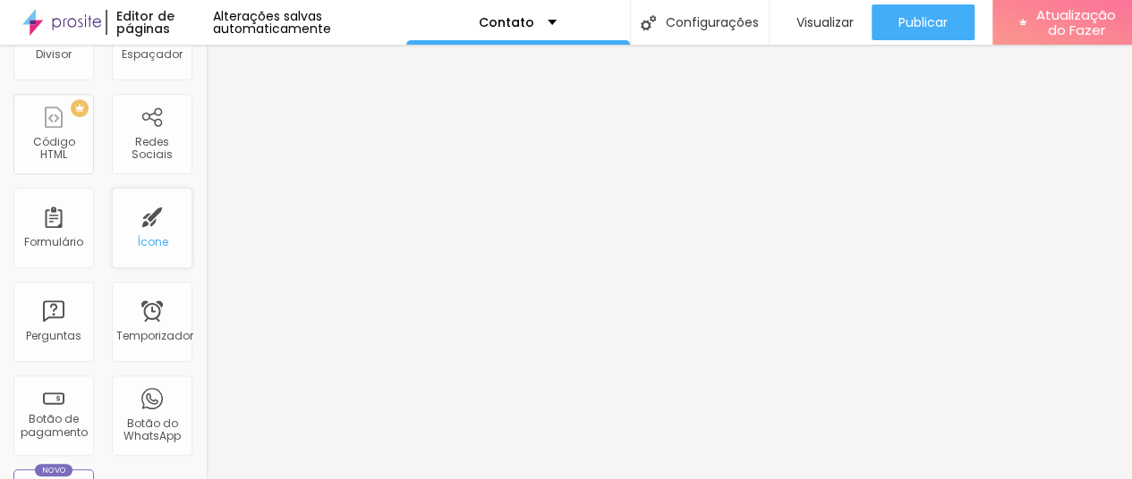
scroll to position [358, 0]
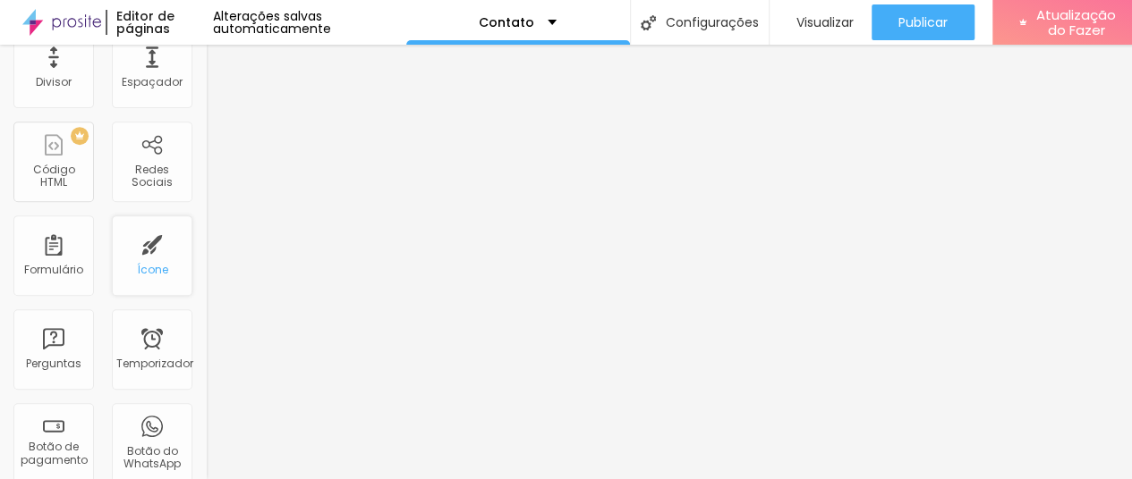
click at [143, 194] on div "Redes Sociais" at bounding box center [152, 162] width 81 height 81
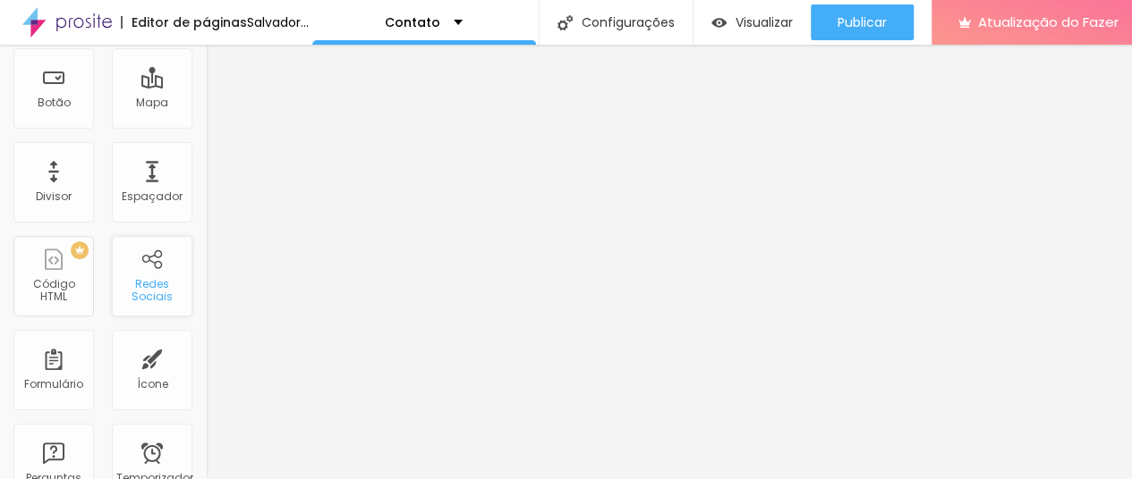
scroll to position [0, 0]
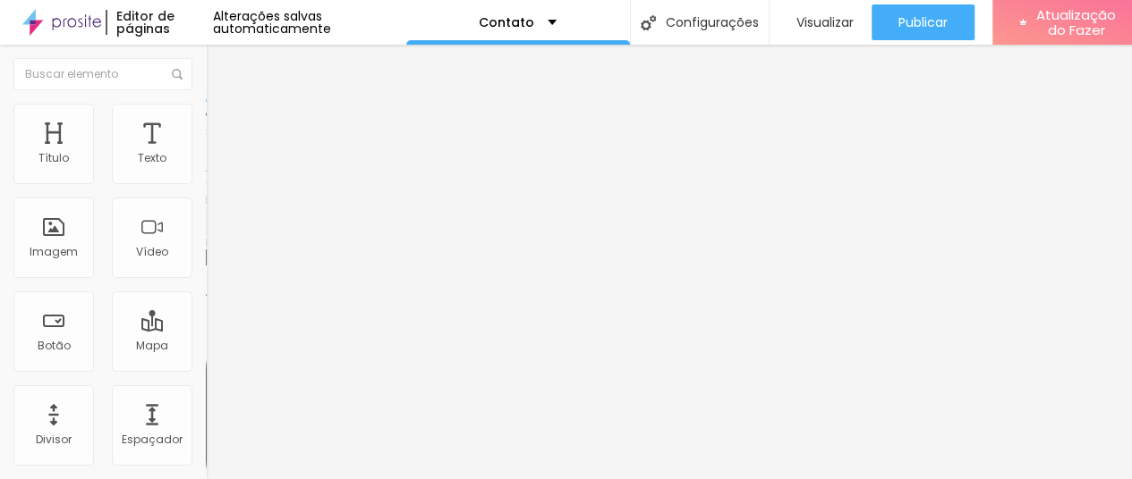
click at [206, 181] on img at bounding box center [212, 187] width 13 height 13
type input "https://"
click at [206, 359] on font "Instagram" at bounding box center [235, 366] width 59 height 15
click at [206, 361] on div "Instagram" at bounding box center [309, 366] width 206 height 11
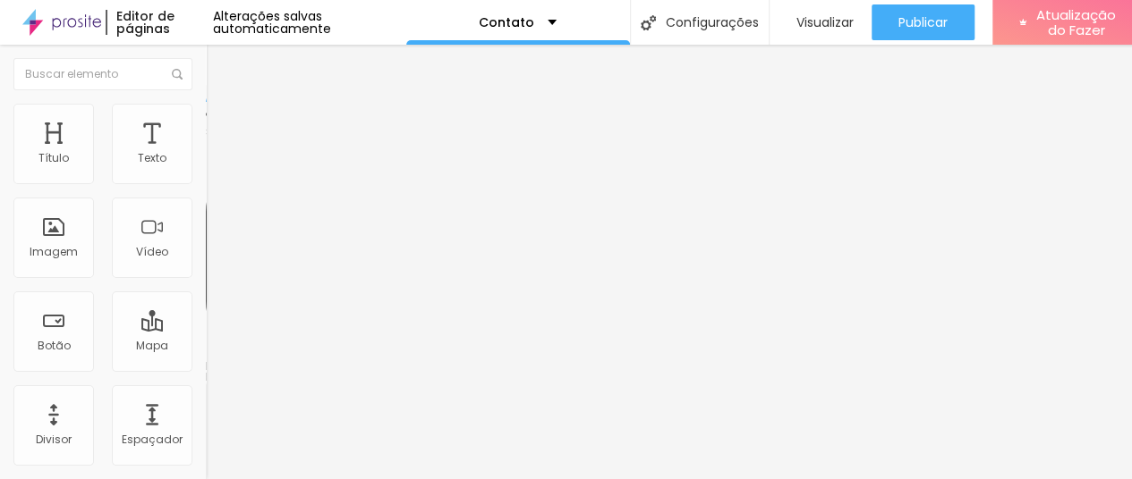
click at [206, 361] on div "Instagram" at bounding box center [309, 366] width 206 height 11
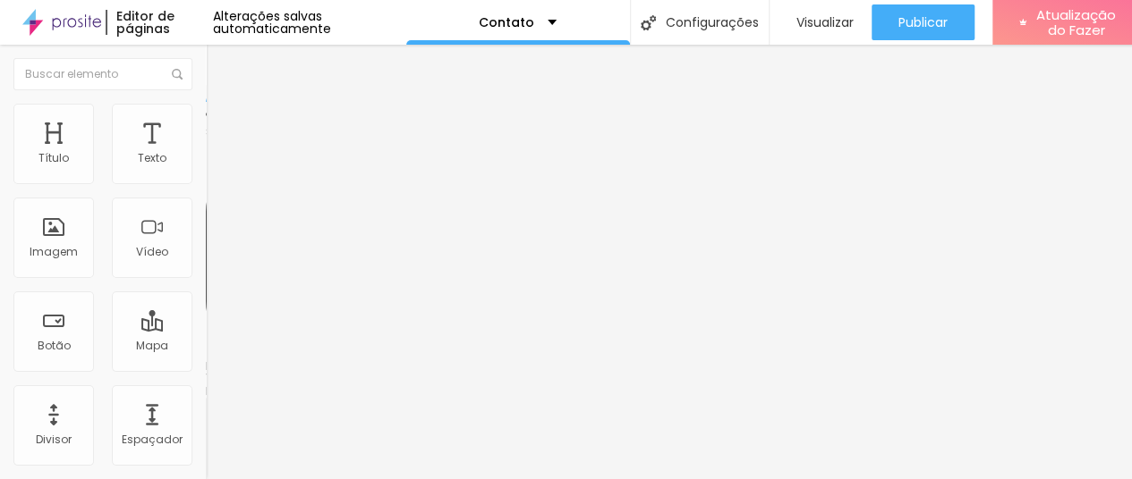
paste input "https://www.facebook.com/profile.php?id=61581786141980"
type input "https://https://www.facebook.com/profile.php?id=61581786141980"
click at [206, 359] on font "Instagram" at bounding box center [235, 366] width 59 height 15
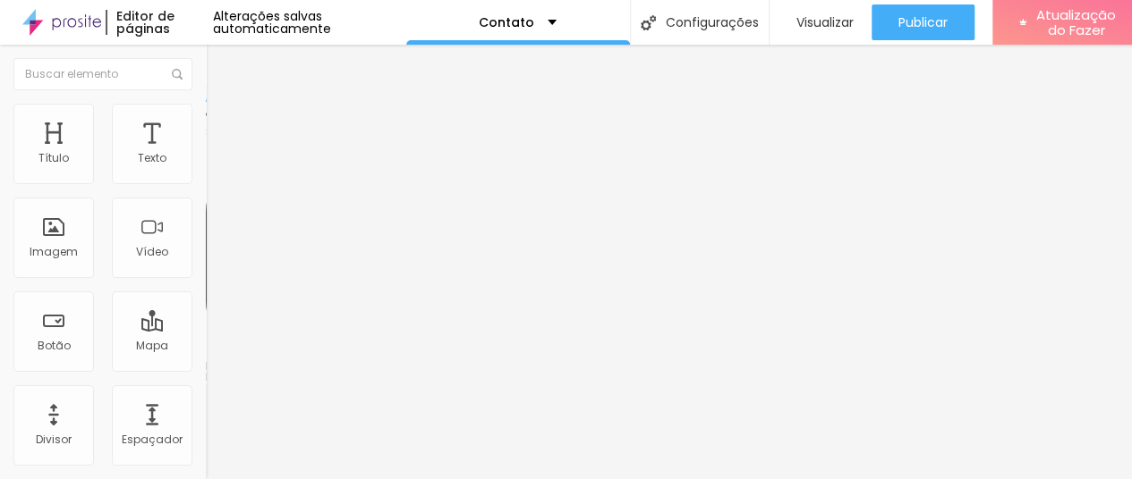
paste input "https://www.instagram.com/sansierrafotografia?igsh=MXdzOW01c3BsMnJwNA%3D%3D&utm…"
type input "https://https://www.instagram.com/sansierrafotografia?igsh=MXdzOW01c3BsMnJwNA%3…"
click at [206, 104] on li "Estilo" at bounding box center [309, 113] width 206 height 18
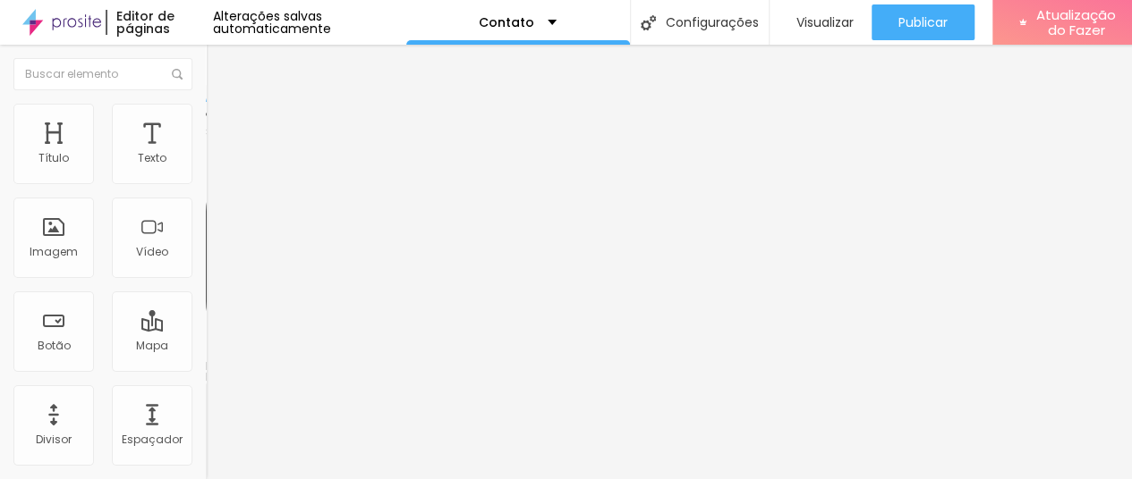
scroll to position [0, 0]
type input "11"
type input "12"
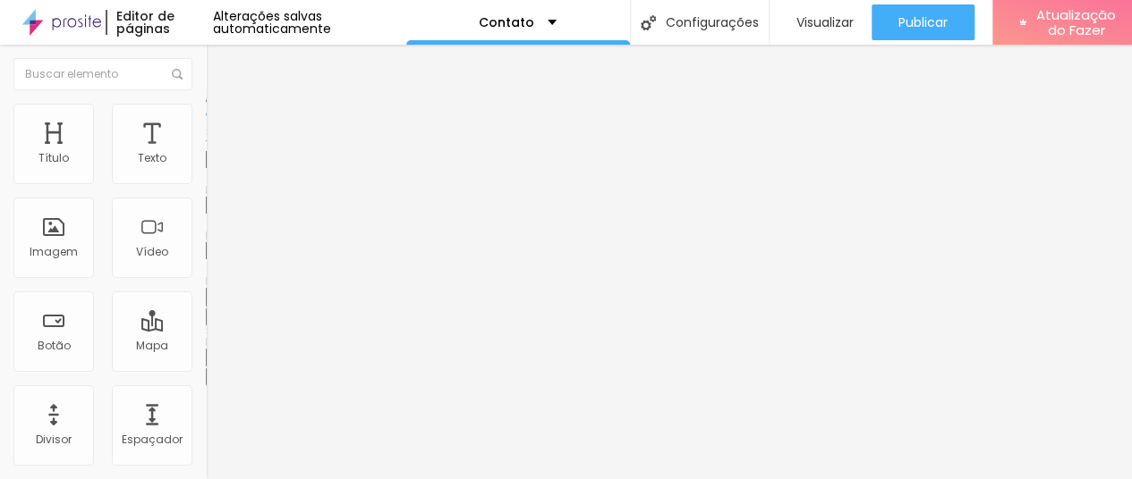
type input "13"
type input "12"
drag, startPoint x: 63, startPoint y: 226, endPoint x: 81, endPoint y: 231, distance: 18.4
type input "12"
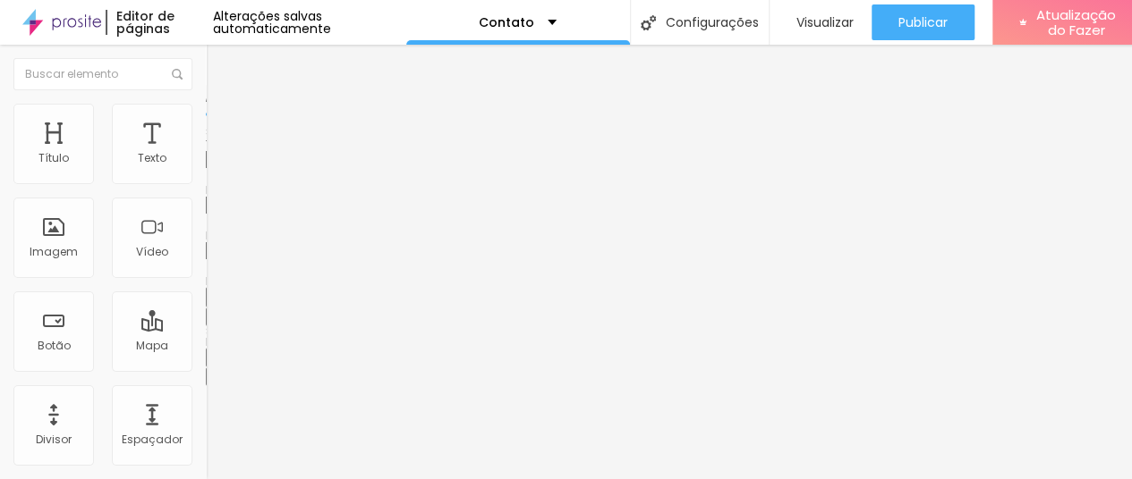
click at [206, 229] on input "range" at bounding box center [263, 222] width 115 height 14
type input "11"
type input "12"
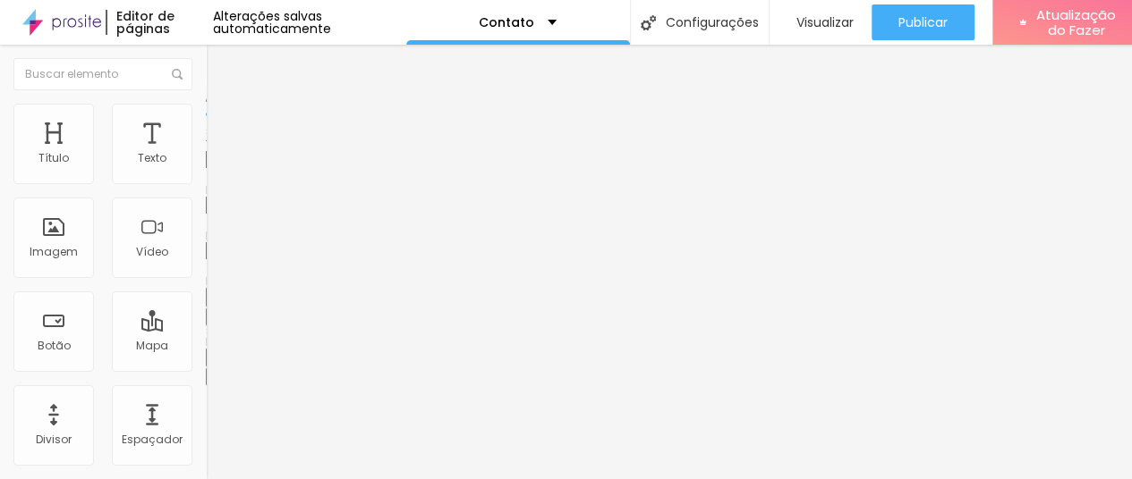
type input "13"
type input "14"
type input "13"
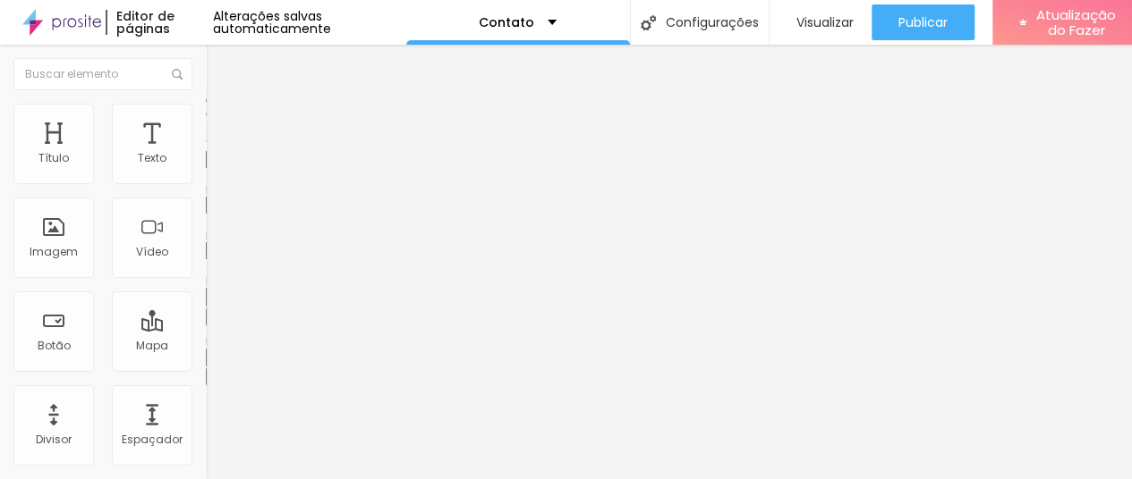
type input "13"
type input "12"
type input "11"
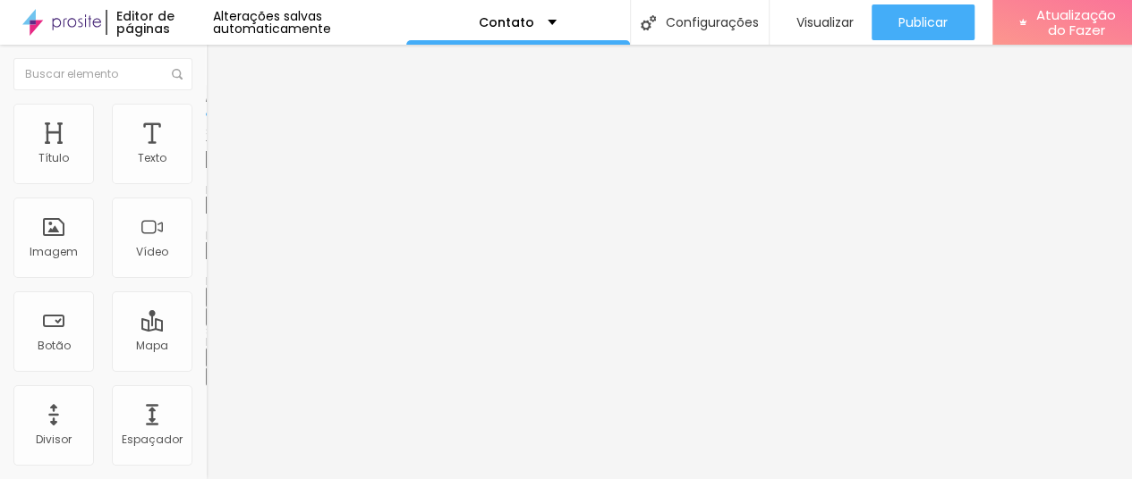
type input "10"
type input "9"
type input "8"
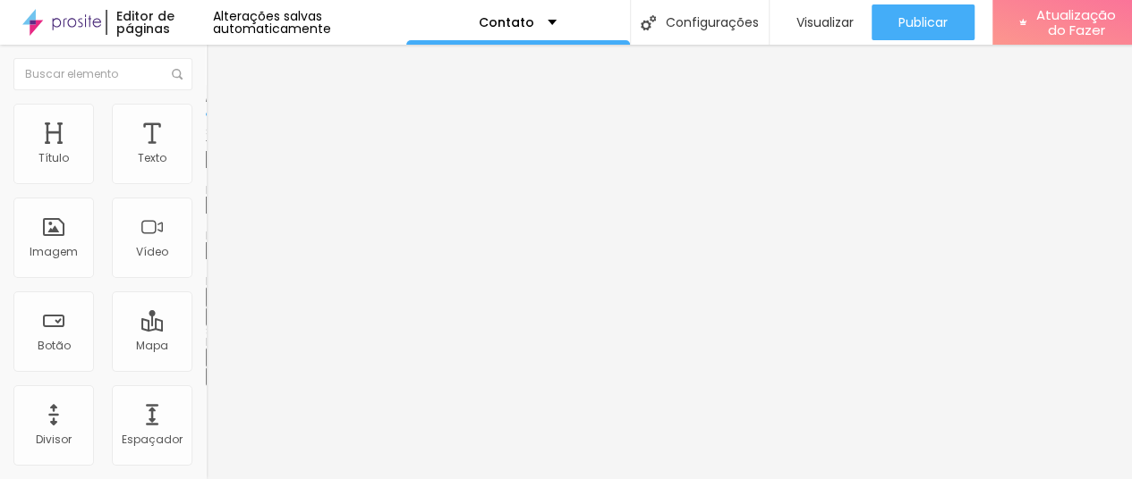
type input "8"
type input "7"
type input "6"
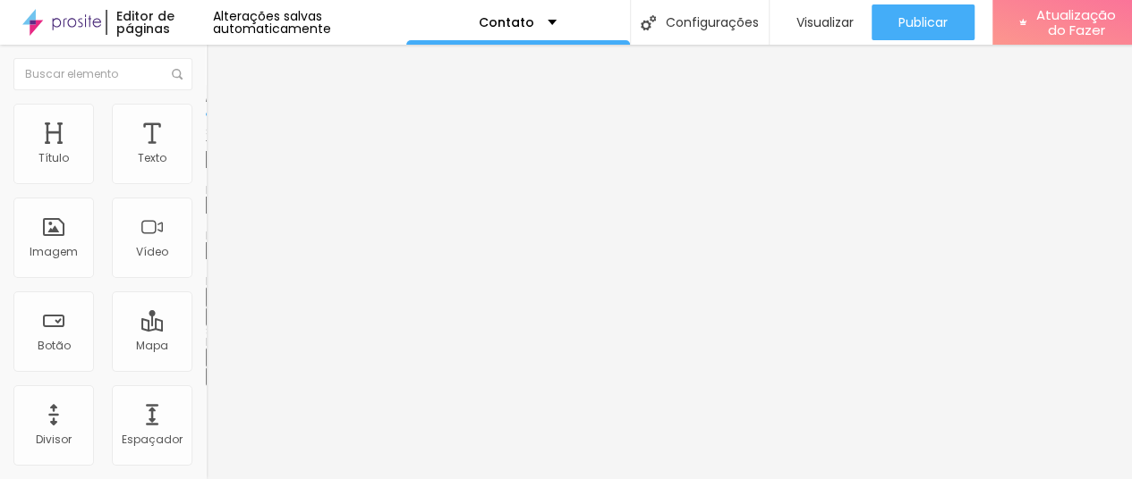
type input "5"
type input "4"
type input "5"
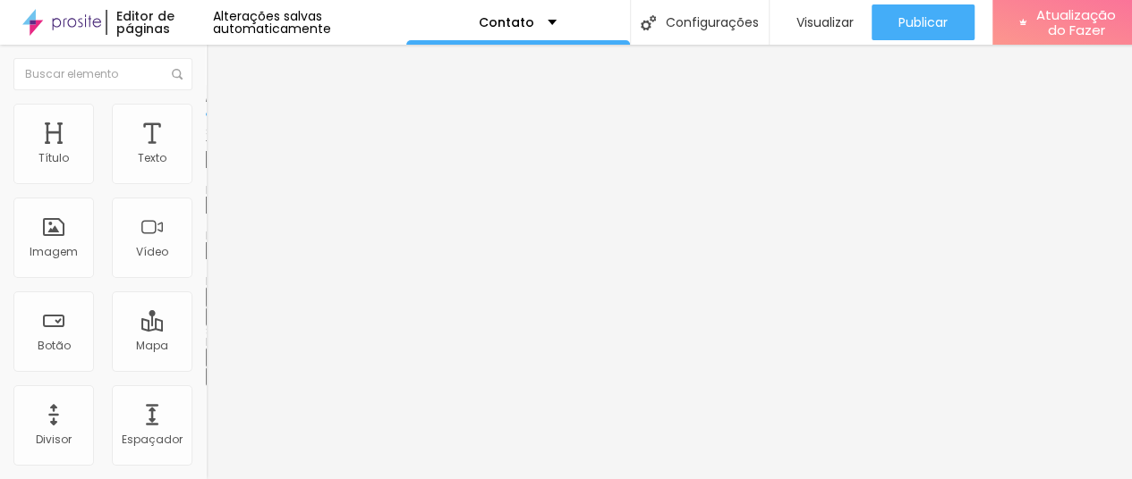
type input "5"
type input "6"
type input "7"
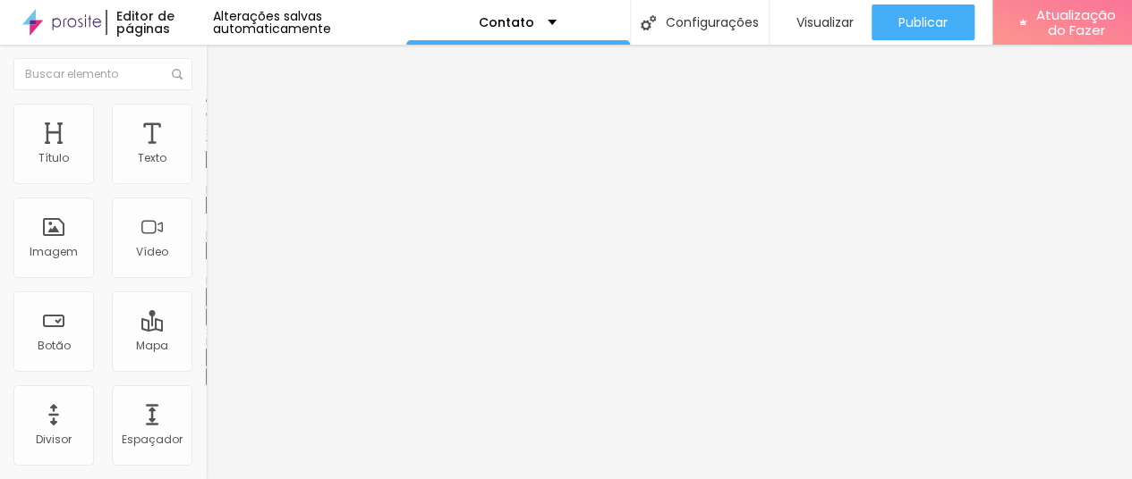
type input "8"
drag, startPoint x: 75, startPoint y: 273, endPoint x: 63, endPoint y: 263, distance: 15.9
type input "8"
click at [206, 263] on input "range" at bounding box center [263, 267] width 115 height 14
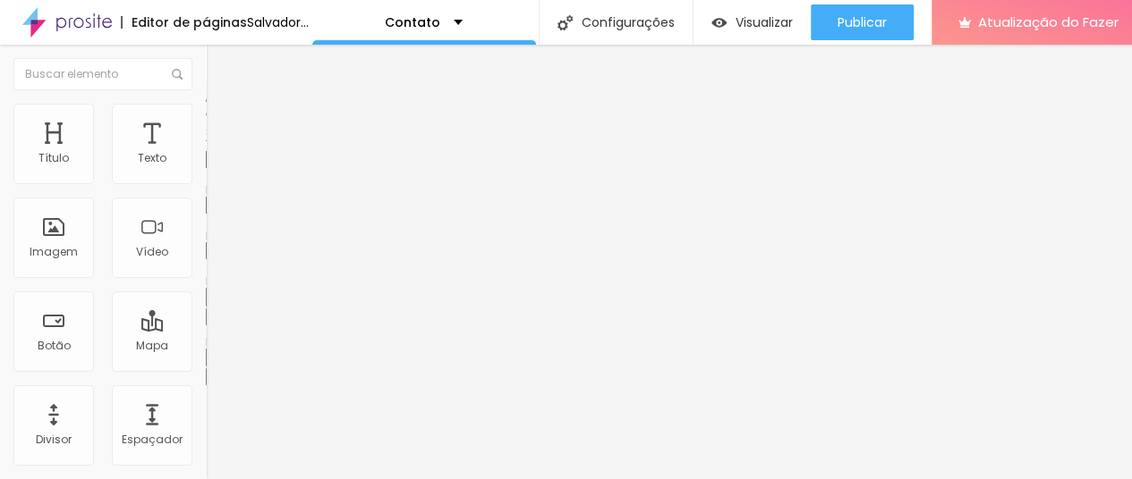
click at [222, 126] on font "Avançado" at bounding box center [251, 133] width 59 height 15
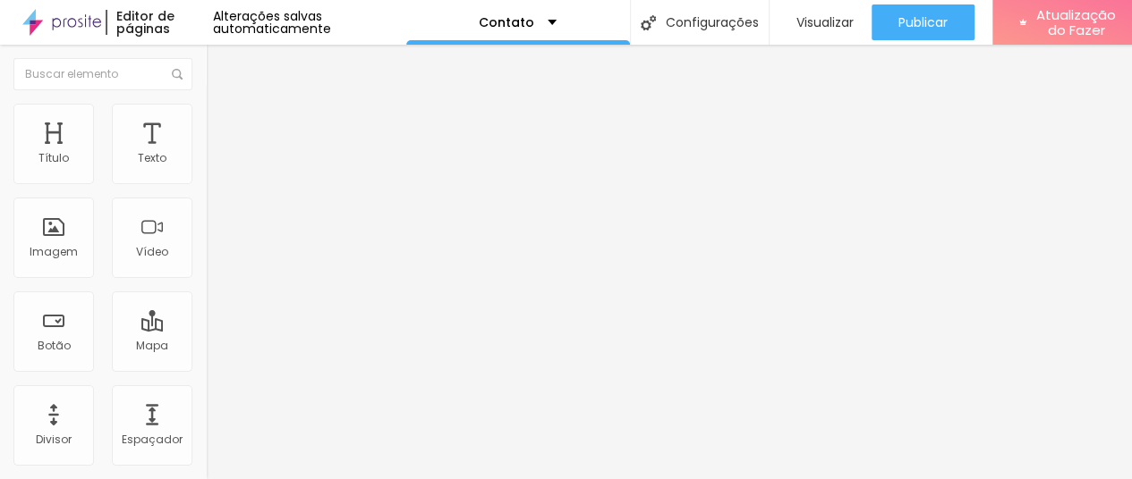
scroll to position [13, 0]
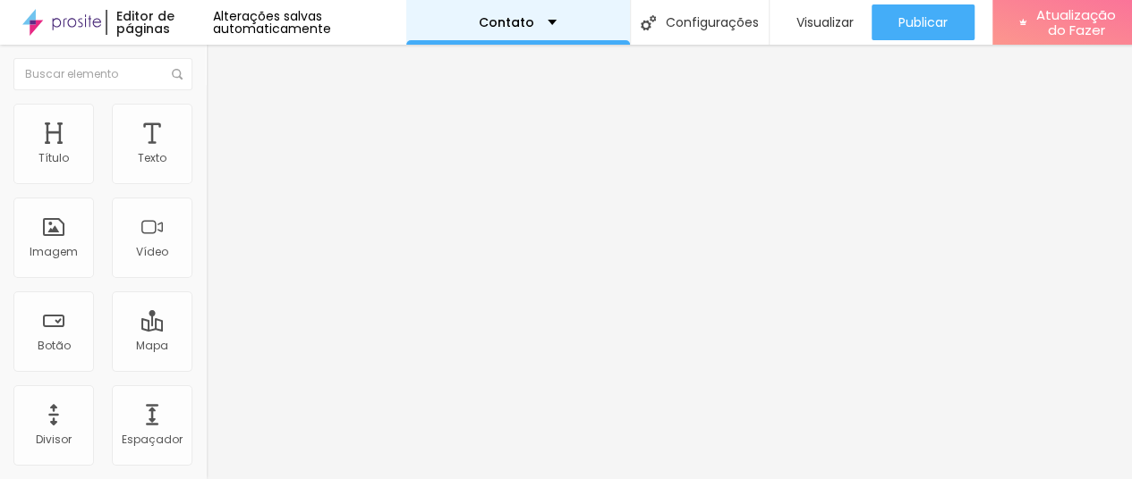
click at [536, 16] on div "Contato" at bounding box center [518, 22] width 78 height 13
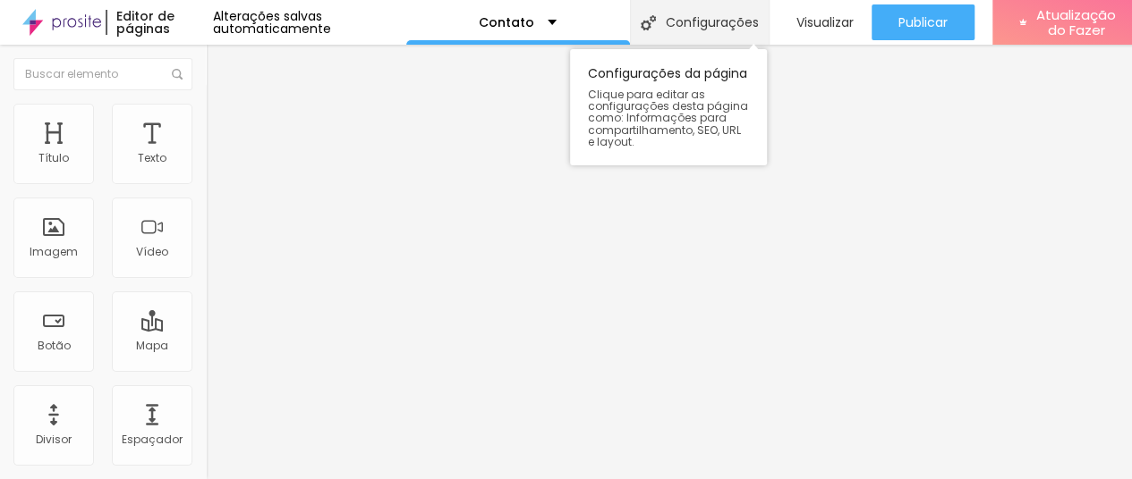
click at [707, 13] on font "Configurações" at bounding box center [711, 22] width 93 height 18
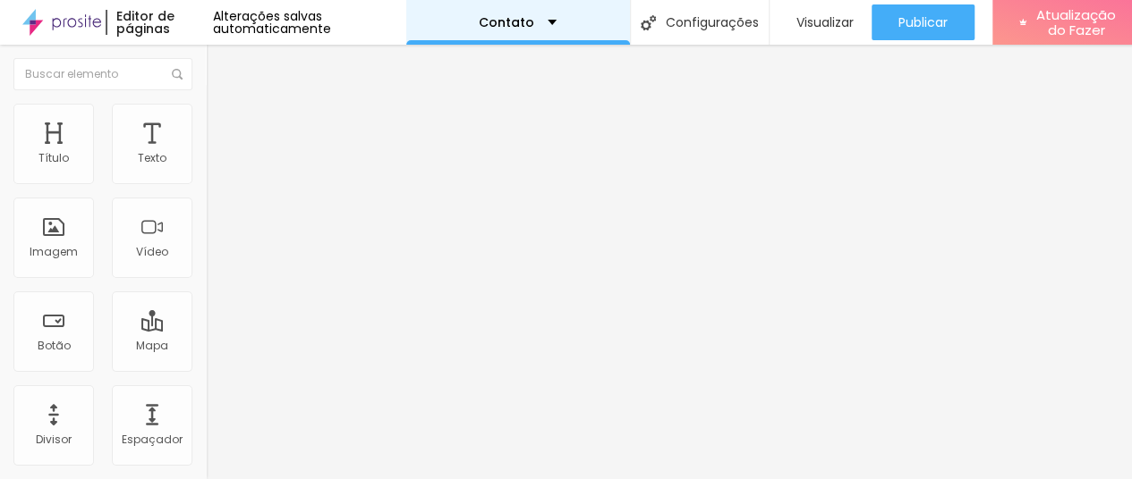
click at [513, 21] on font "Contato" at bounding box center [506, 22] width 55 height 18
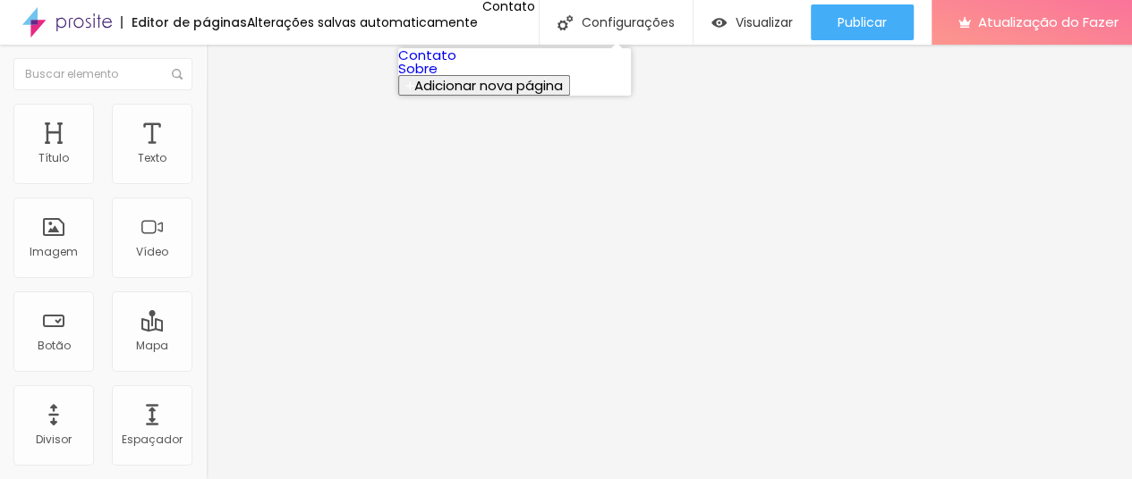
click at [437, 78] on link "Sobre" at bounding box center [417, 68] width 39 height 19
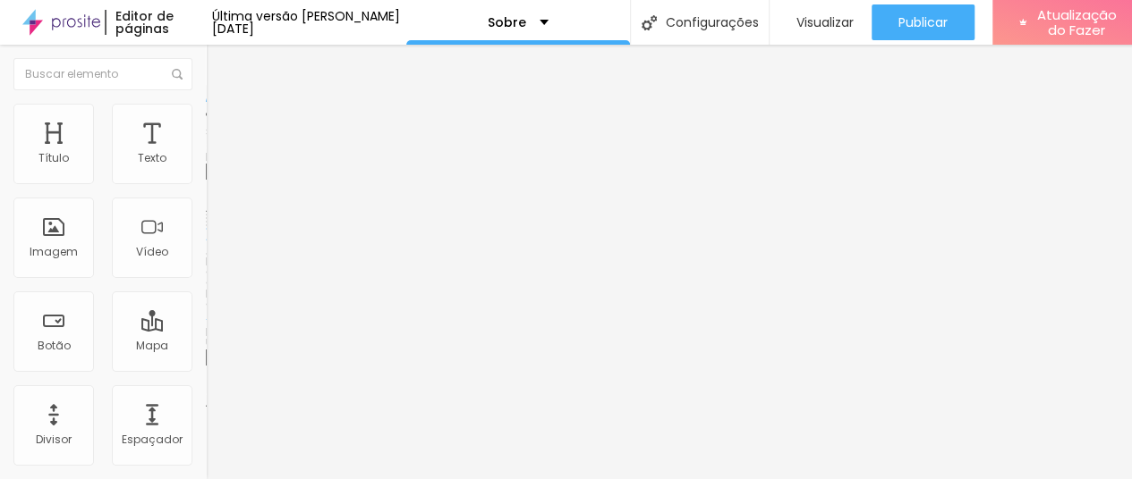
click at [216, 154] on font "Trocar imagem" at bounding box center [259, 146] width 87 height 15
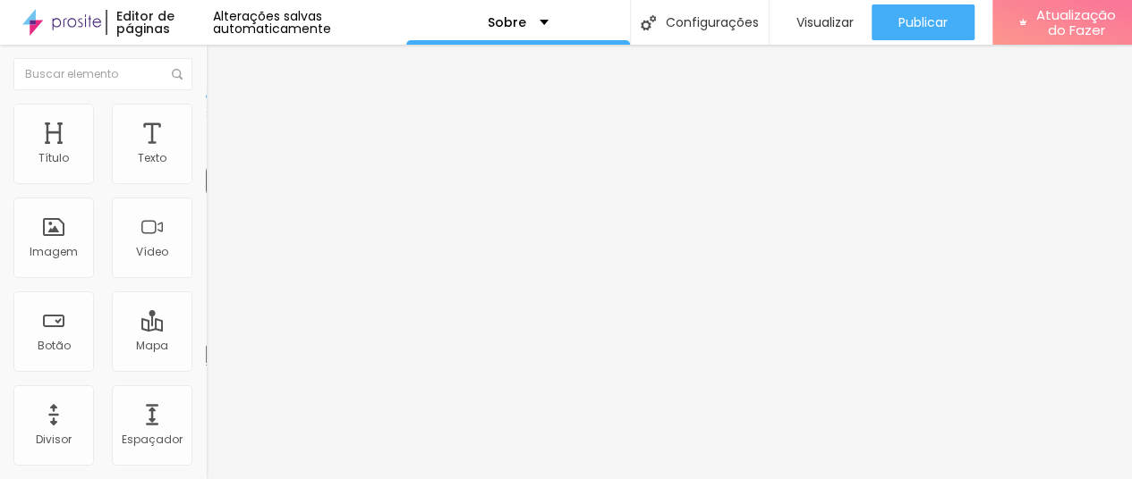
scroll to position [13, 0]
click at [206, 106] on li "Avançado" at bounding box center [309, 113] width 206 height 18
click at [836, 15] on font "Visualizar" at bounding box center [824, 22] width 57 height 18
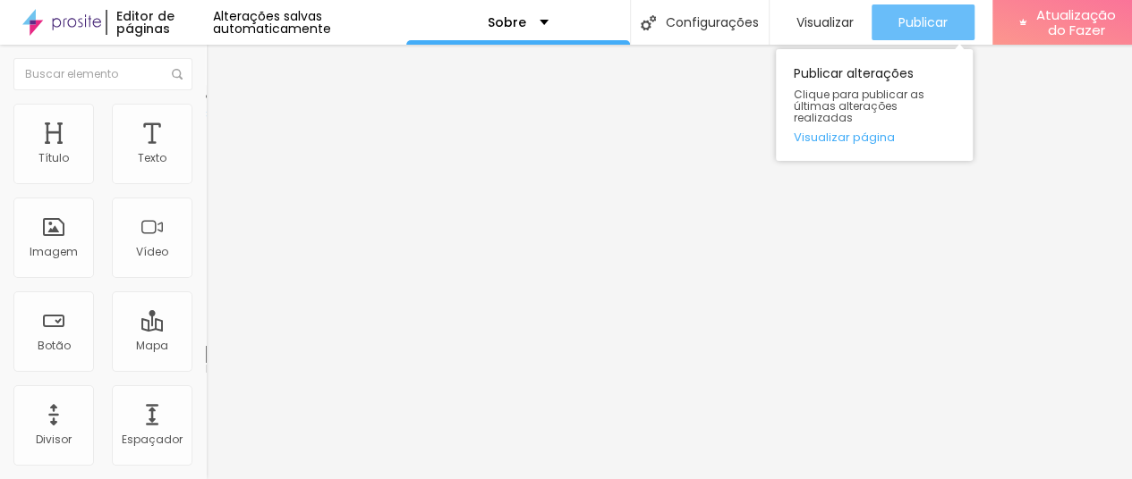
click at [924, 21] on font "Publicar" at bounding box center [922, 22] width 49 height 18
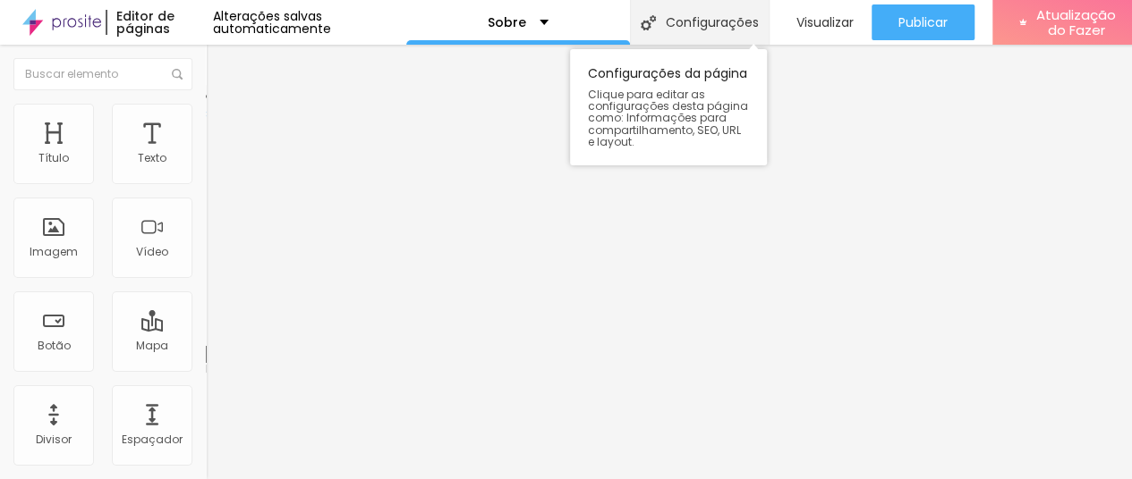
click at [724, 12] on div "Configurações" at bounding box center [699, 22] width 139 height 45
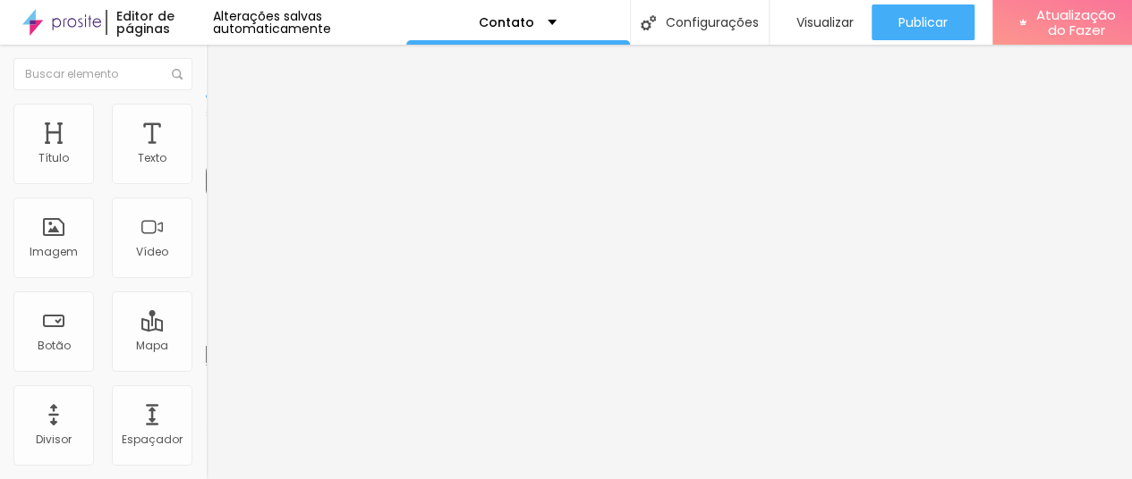
click at [206, 119] on ul "Estilo Avançado" at bounding box center [309, 104] width 206 height 36
click at [222, 123] on font "Avançado" at bounding box center [251, 115] width 59 height 15
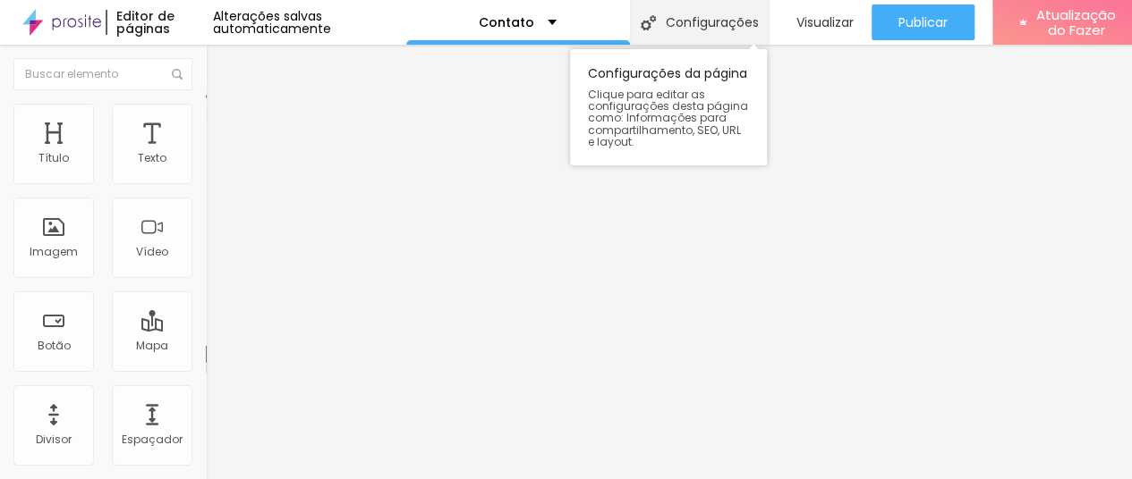
click at [717, 13] on font "Configurações" at bounding box center [711, 22] width 93 height 18
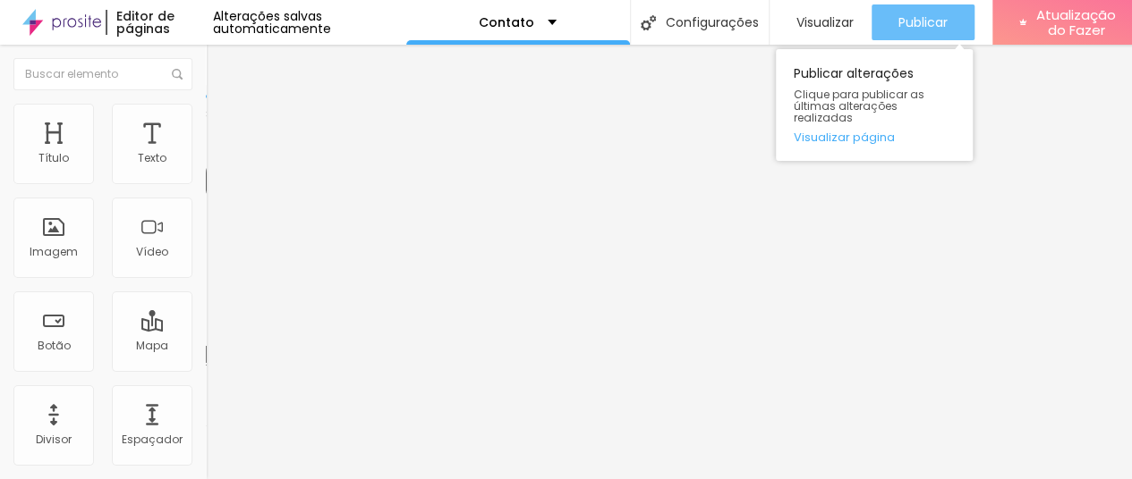
click at [929, 9] on div "Publicar" at bounding box center [922, 22] width 49 height 36
click at [915, 9] on div "Publicar" at bounding box center [922, 22] width 49 height 36
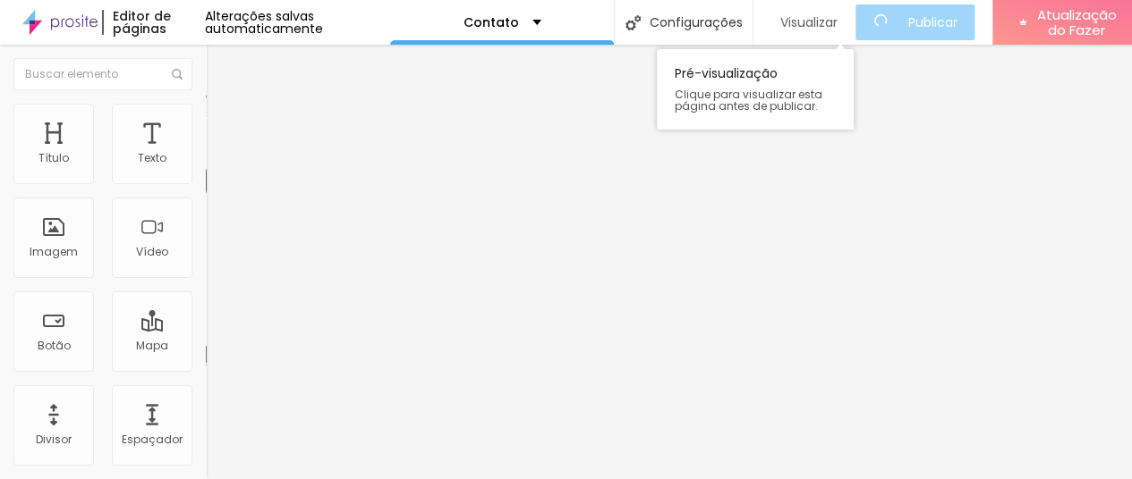
click at [835, 17] on font "Visualizar" at bounding box center [808, 22] width 57 height 18
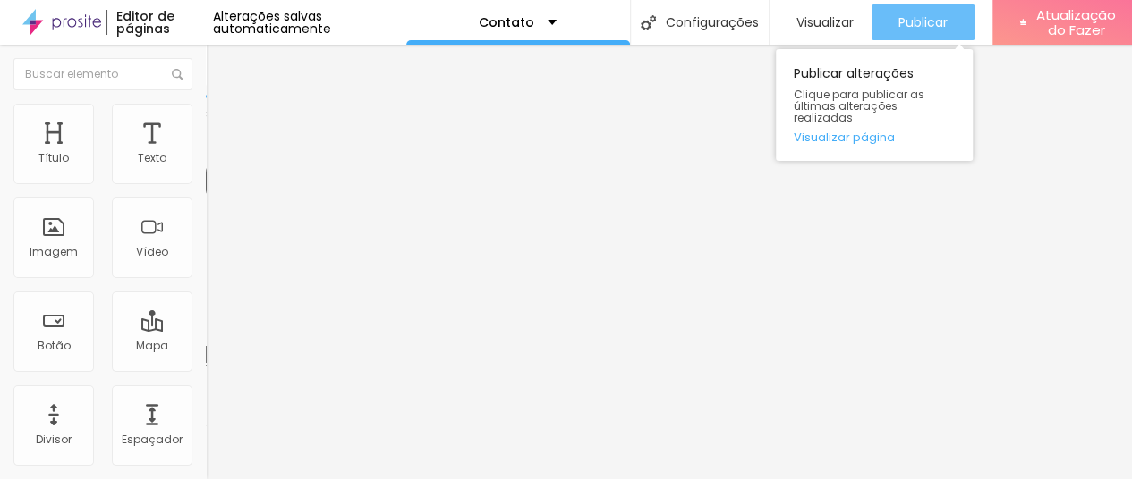
click at [909, 18] on font "Publicar" at bounding box center [922, 22] width 49 height 18
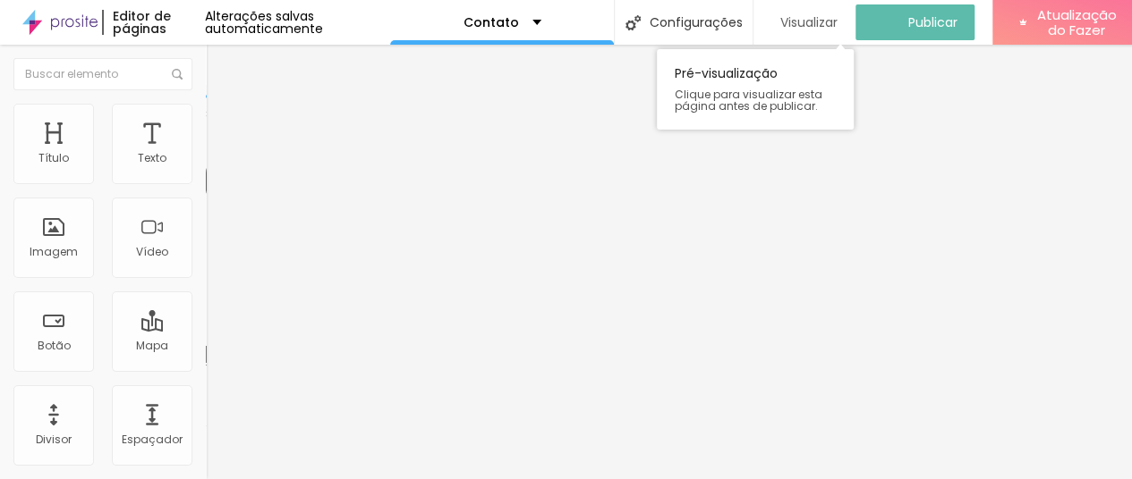
click at [836, 10] on div "Visualizar" at bounding box center [804, 22] width 66 height 36
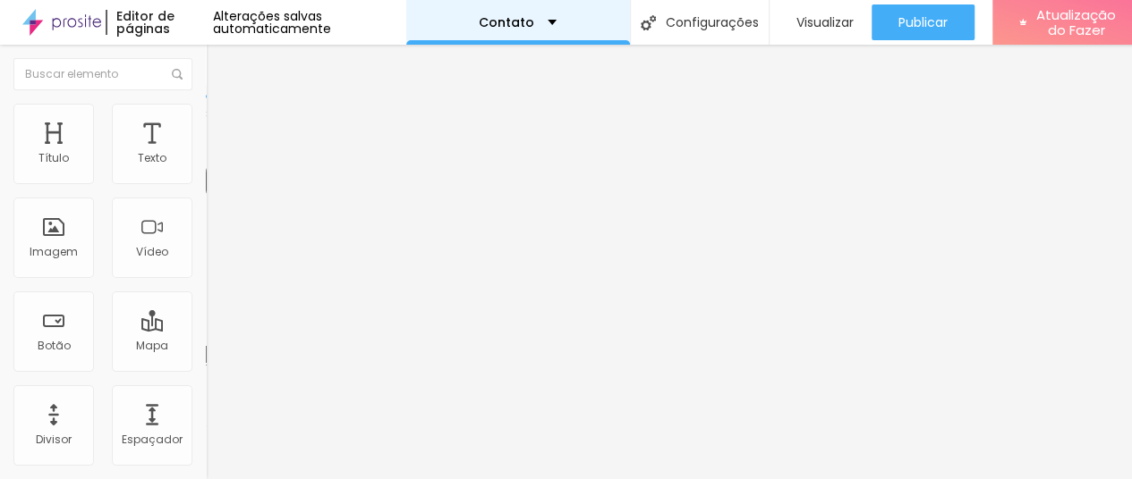
click at [530, 15] on div "Contato" at bounding box center [518, 22] width 224 height 45
